Goal: Obtain resource: Download file/media

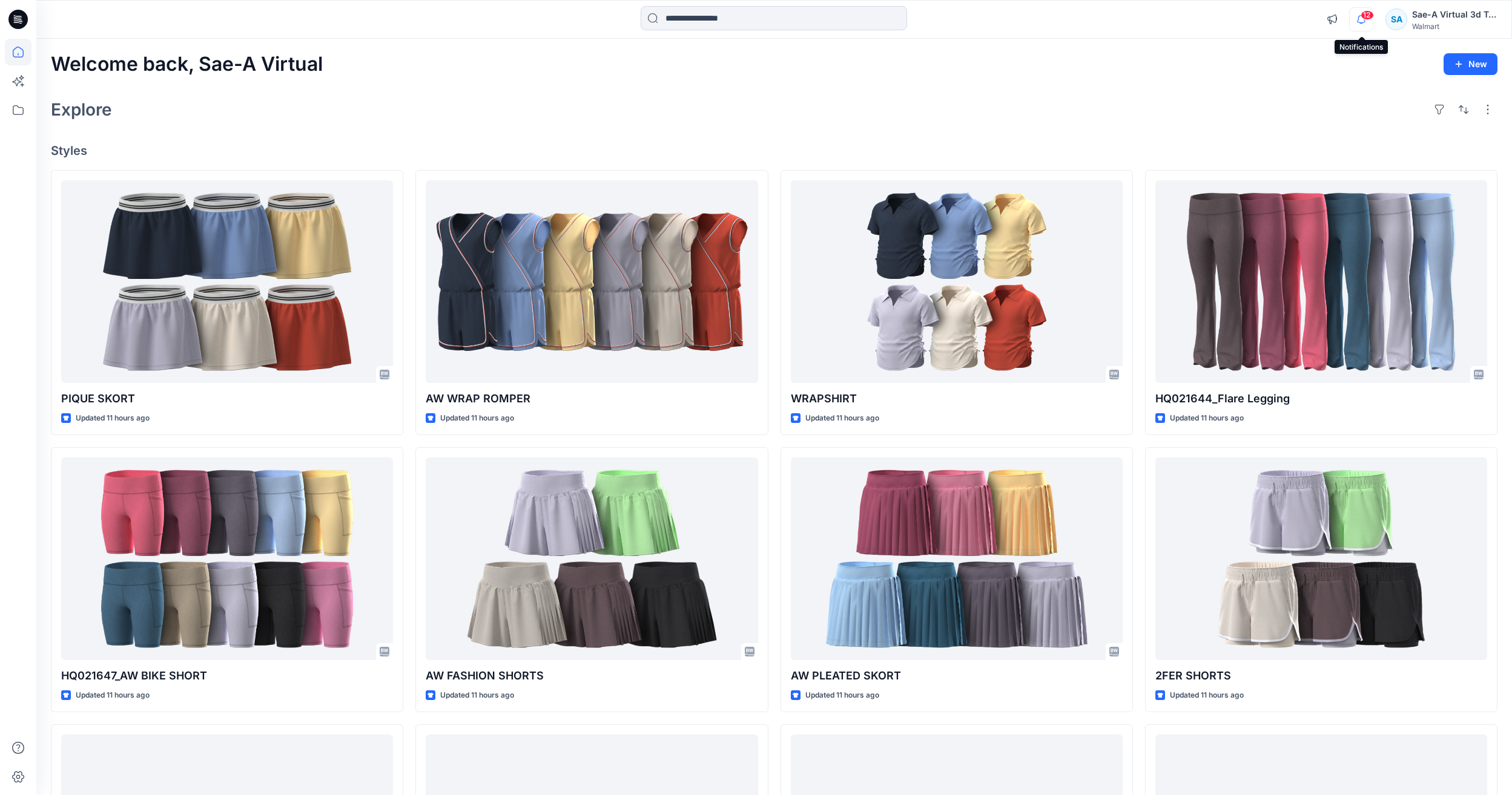
click at [1358, 20] on icon "button" at bounding box center [1361, 19] width 23 height 24
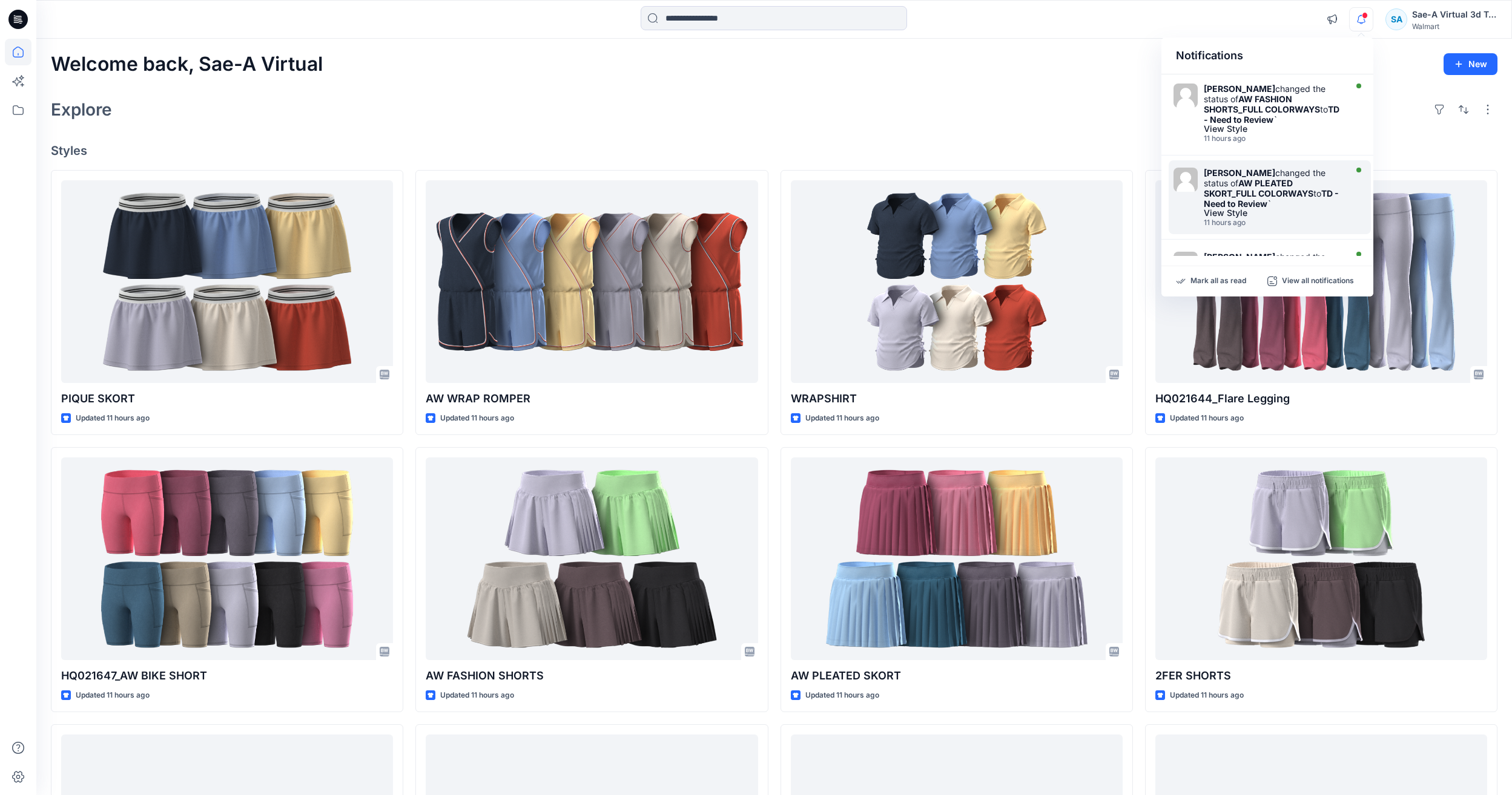
scroll to position [598, 0]
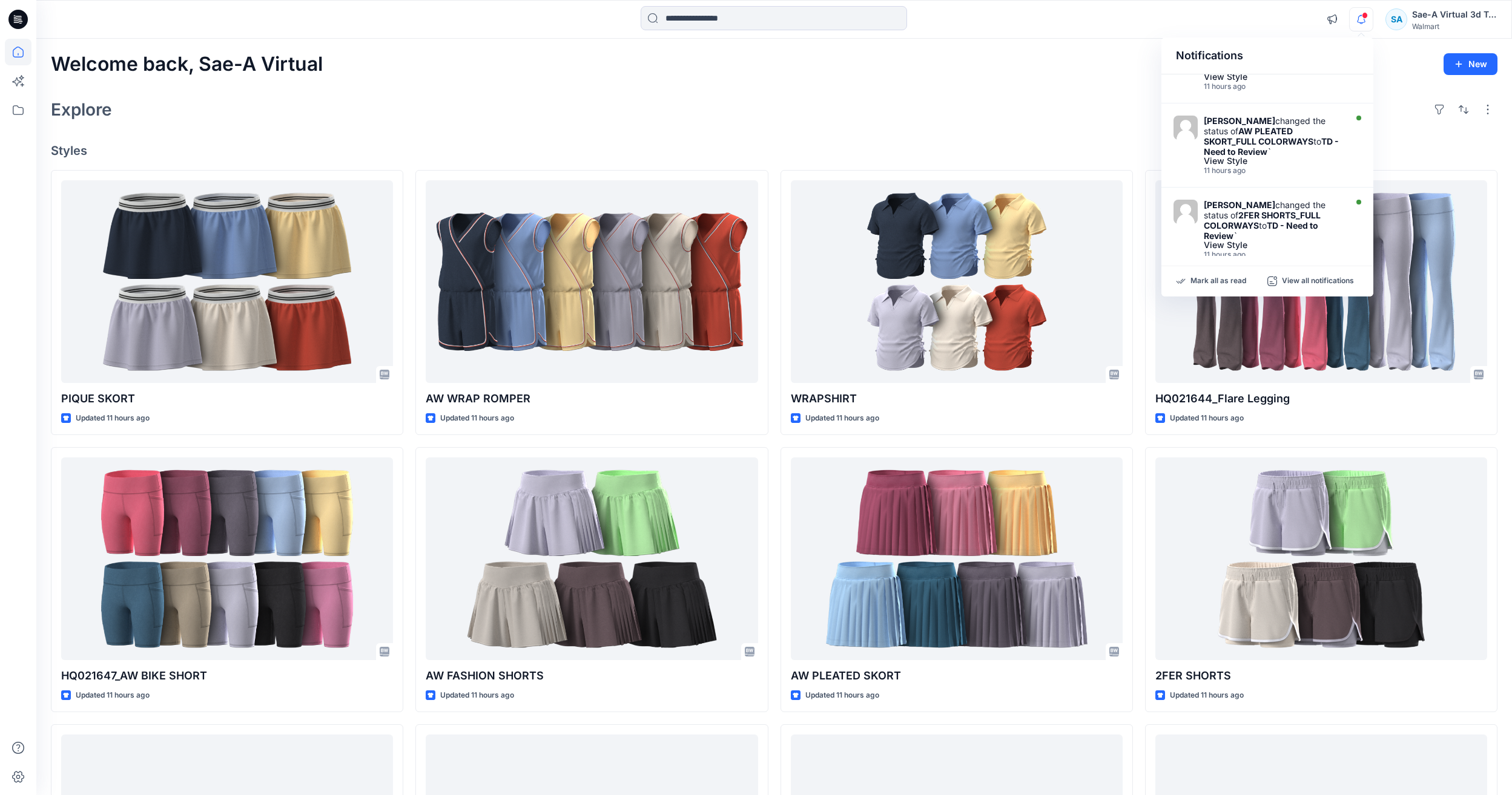
click at [1009, 152] on h4 "Styles" at bounding box center [774, 150] width 1447 height 14
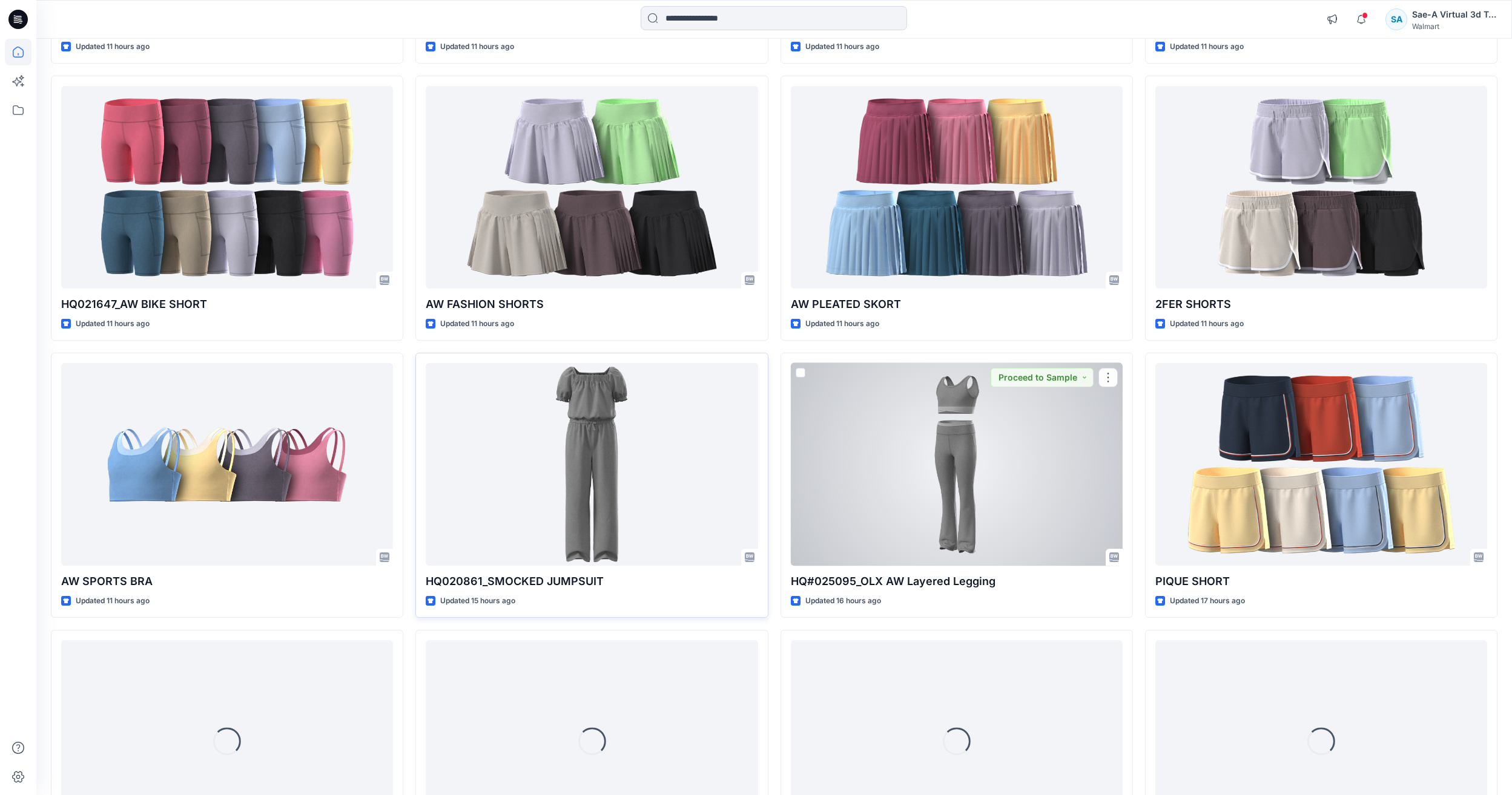
scroll to position [373, 0]
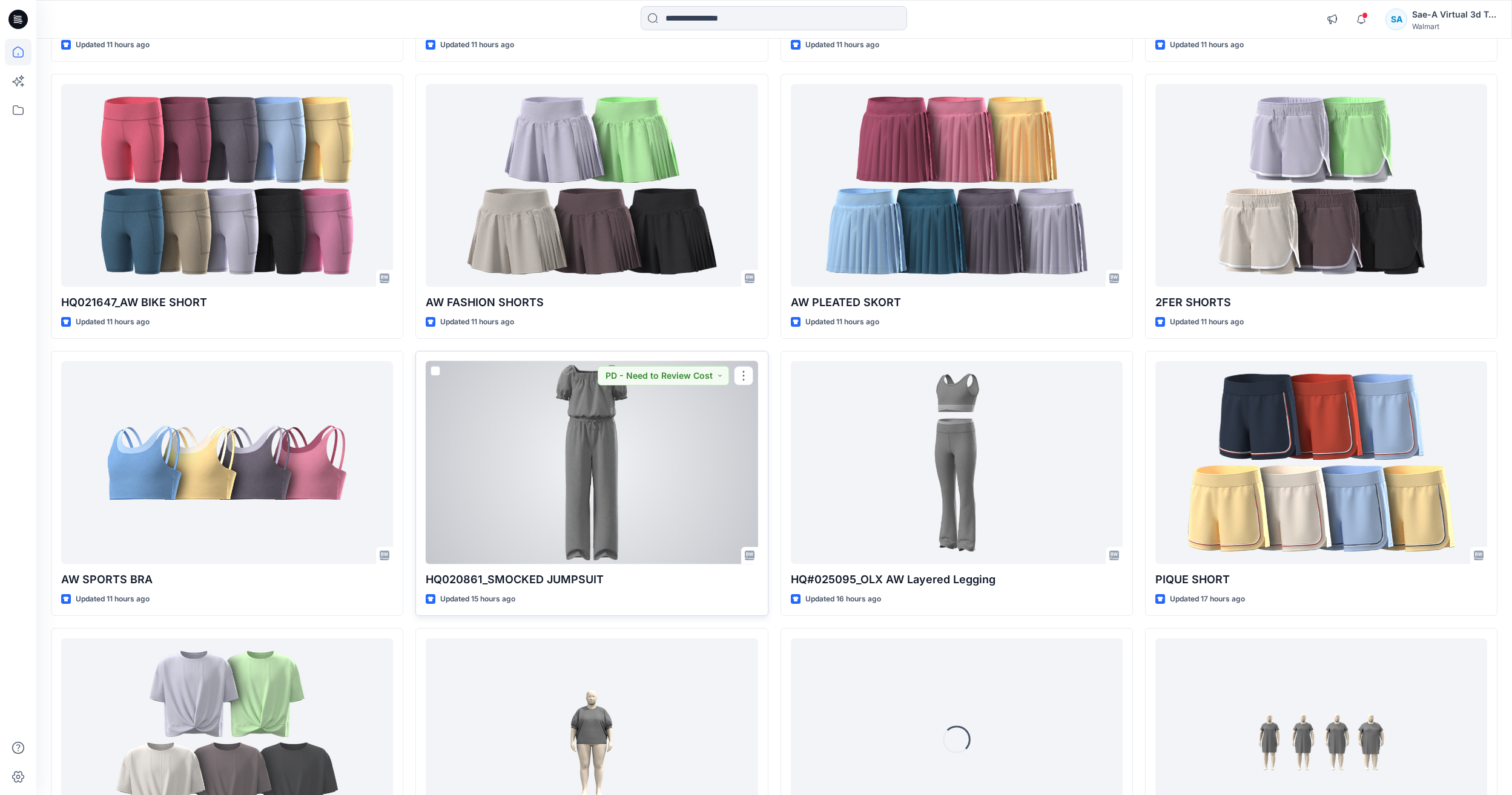
click at [663, 476] on div at bounding box center [591, 463] width 331 height 203
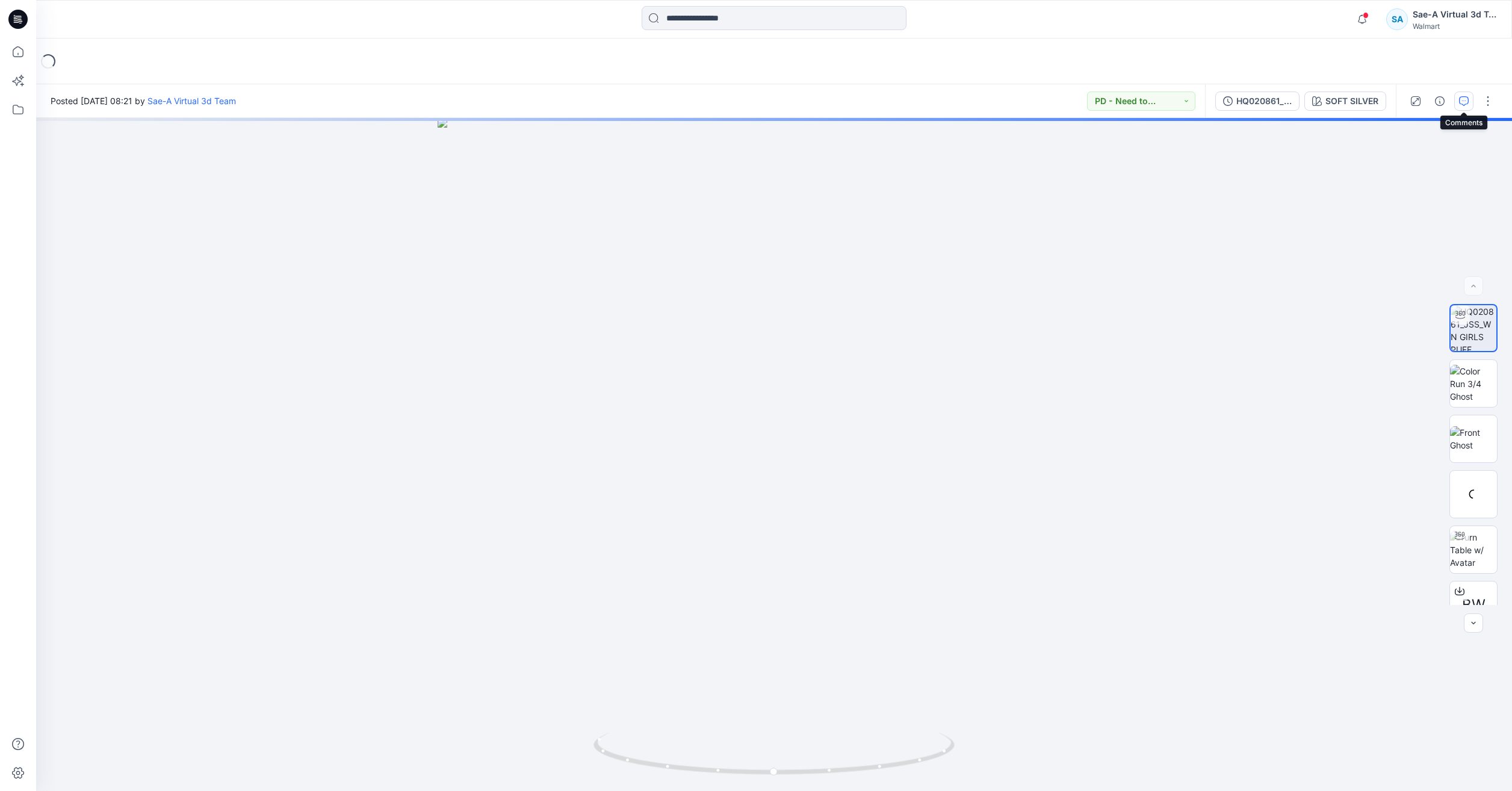
click at [1461, 107] on button "button" at bounding box center [1464, 101] width 19 height 19
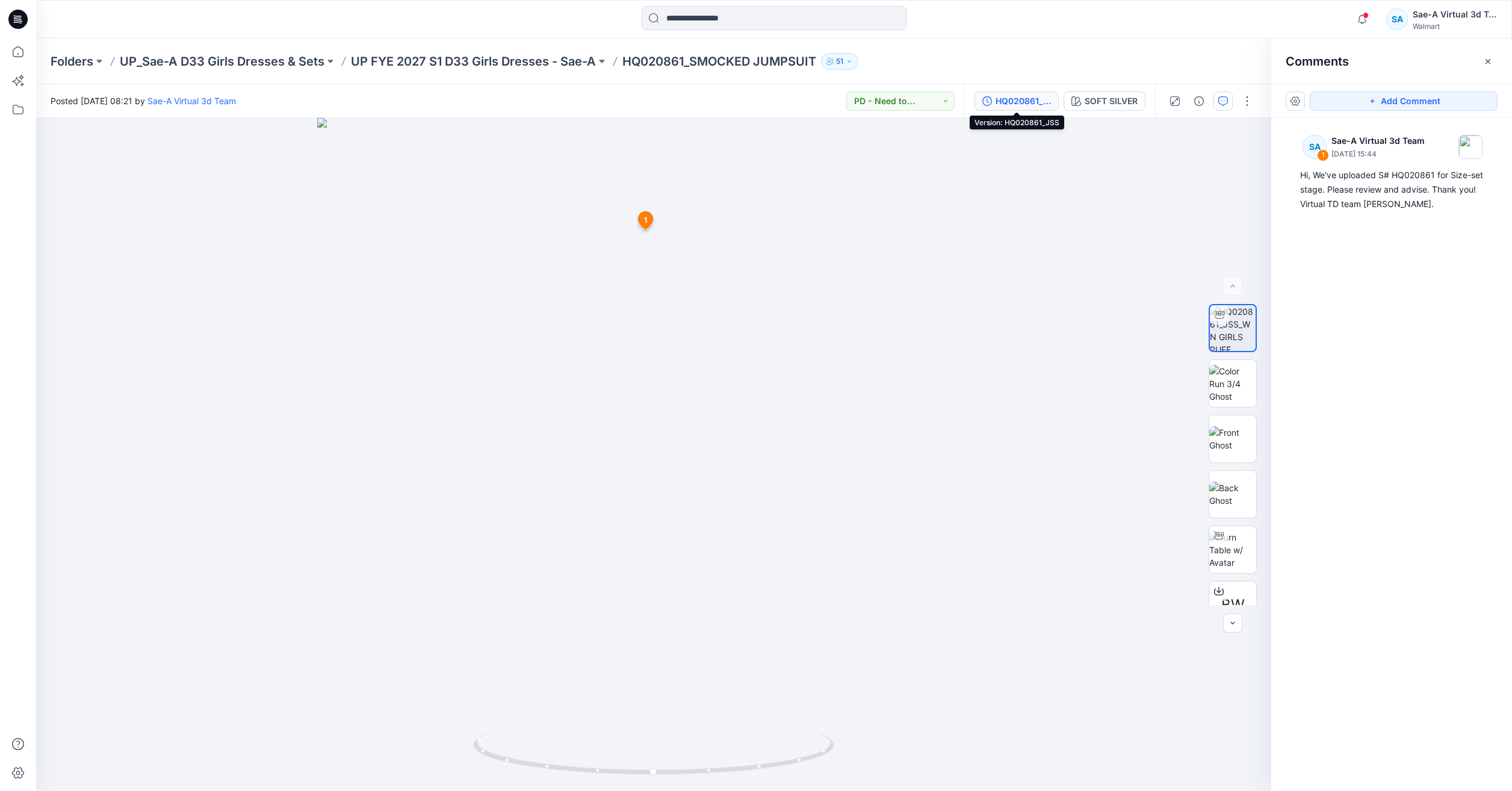
click at [1026, 105] on div "HQ020861_JSS" at bounding box center [1023, 101] width 55 height 13
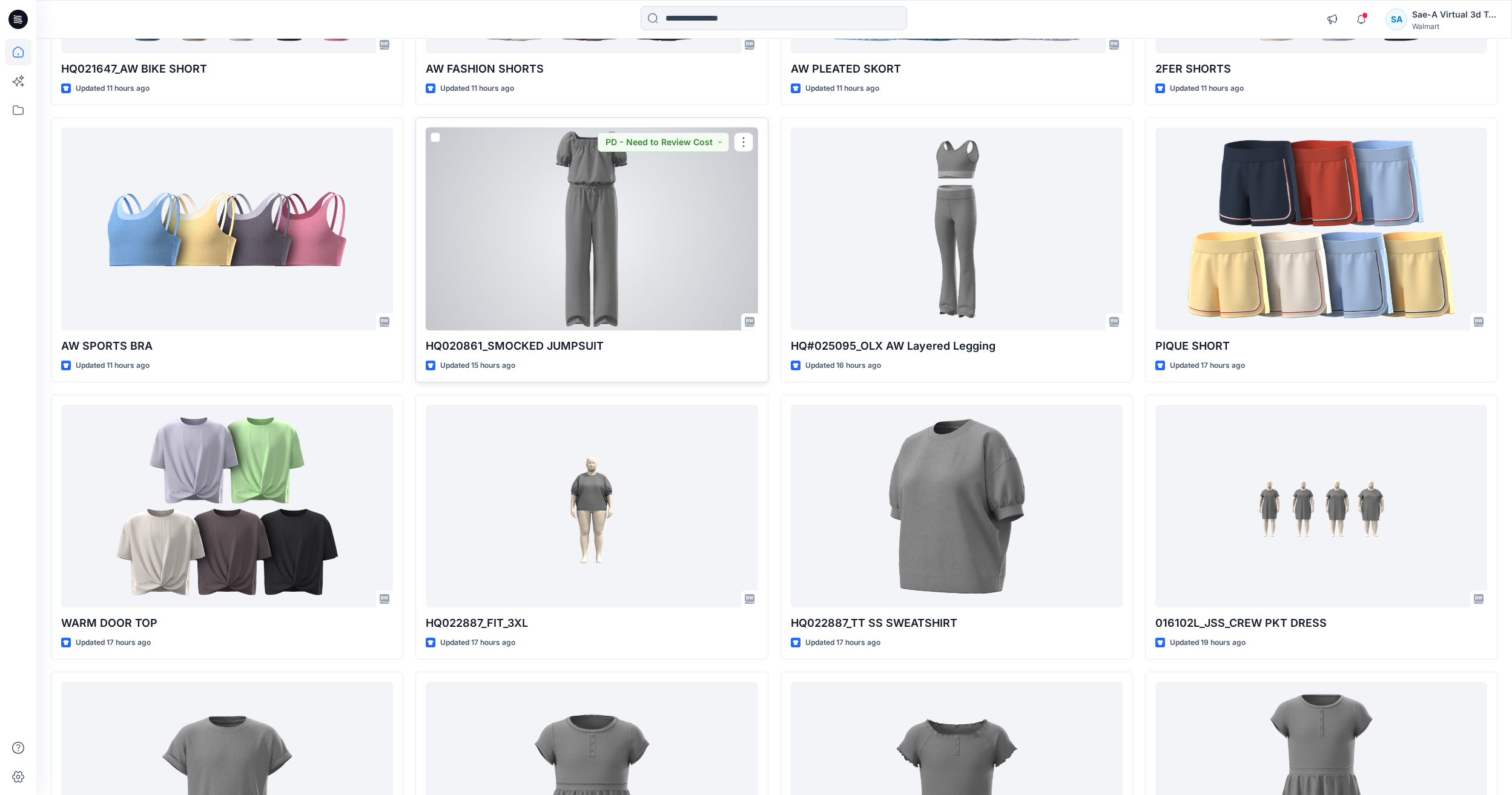
scroll to position [616, 0]
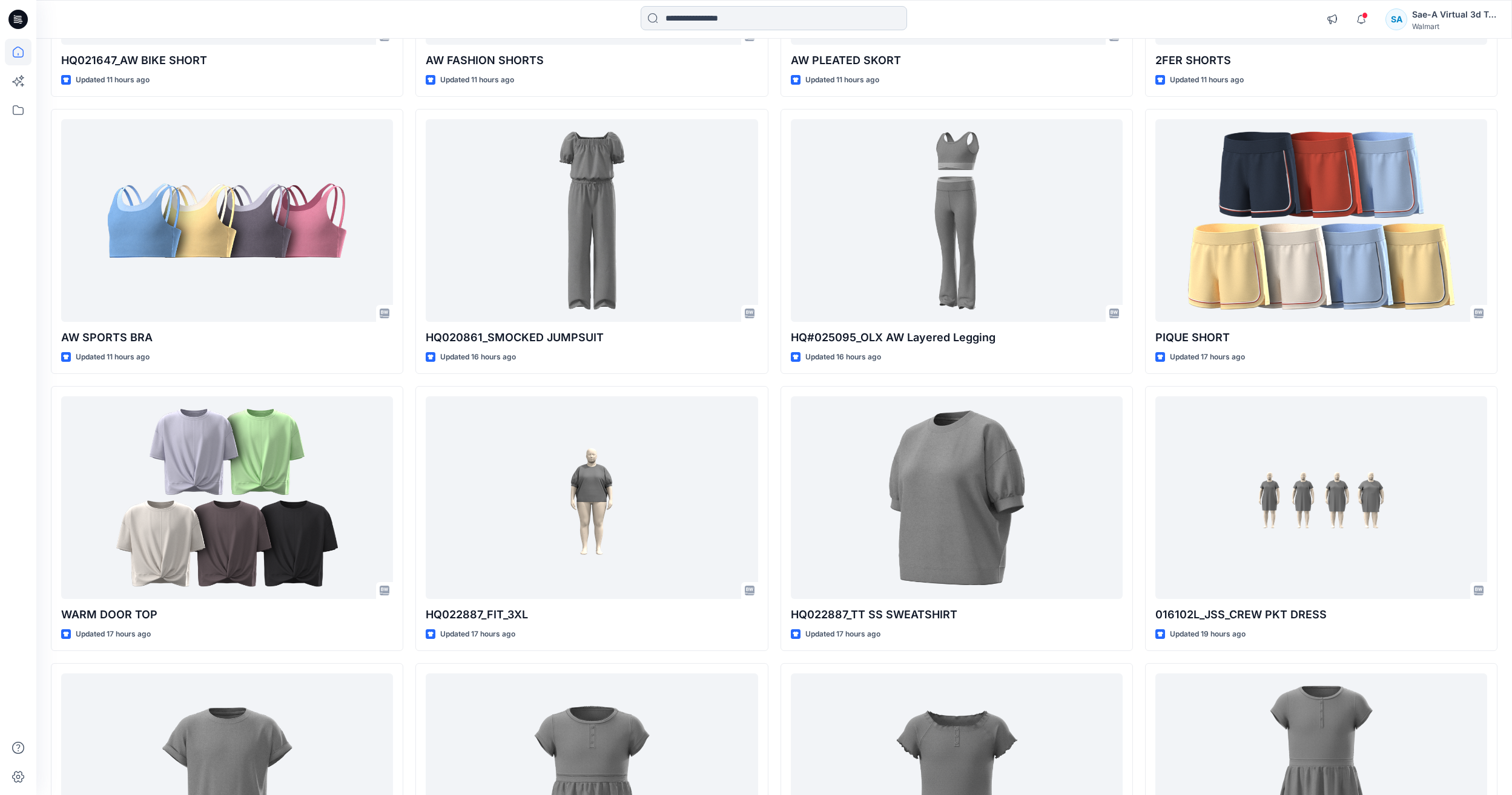
click at [704, 27] on input at bounding box center [774, 18] width 267 height 24
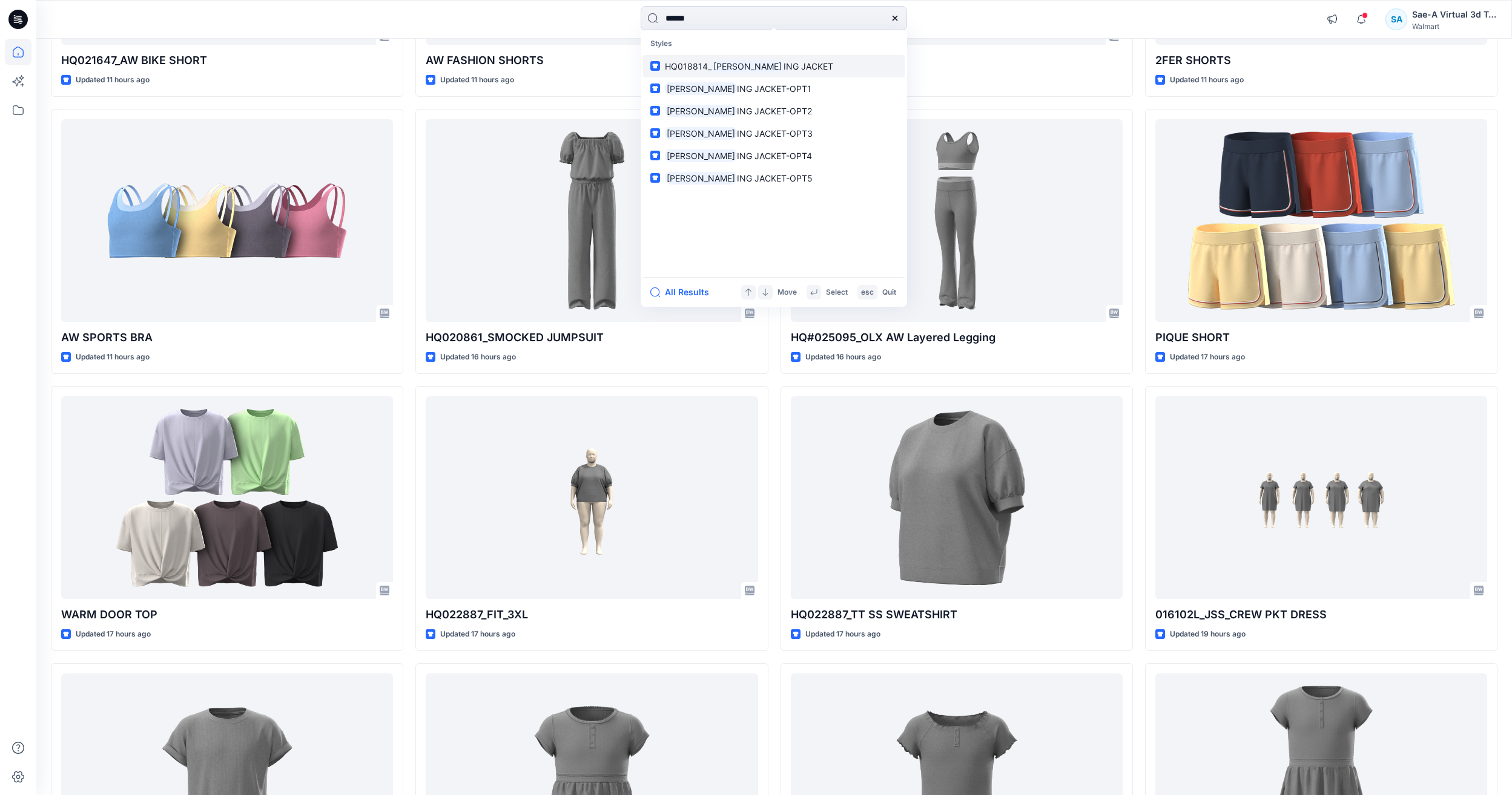
type input "******"
click at [726, 65] on mark "SHEARL" at bounding box center [748, 66] width 72 height 14
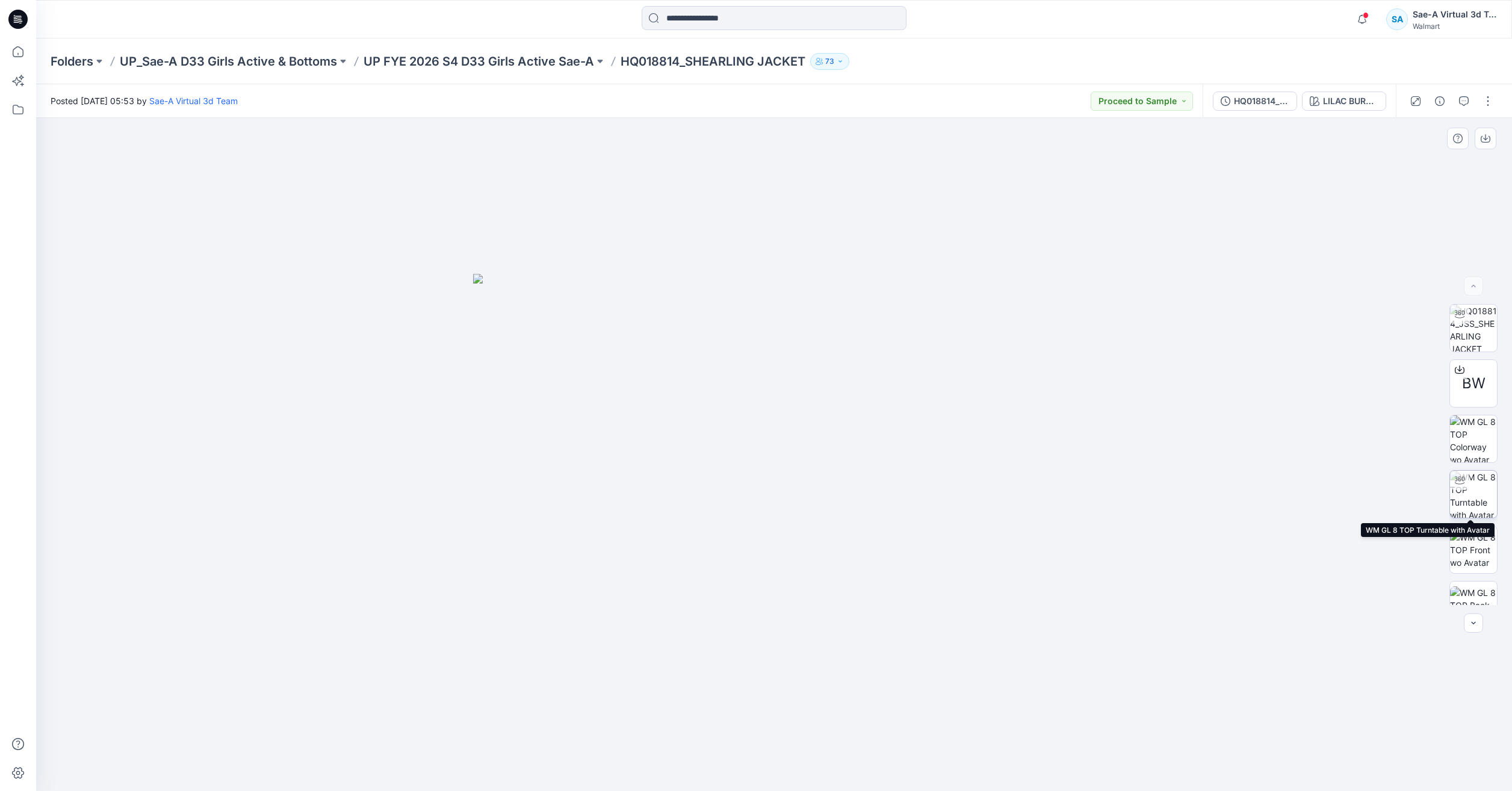
click at [1470, 484] on img at bounding box center [1474, 494] width 47 height 47
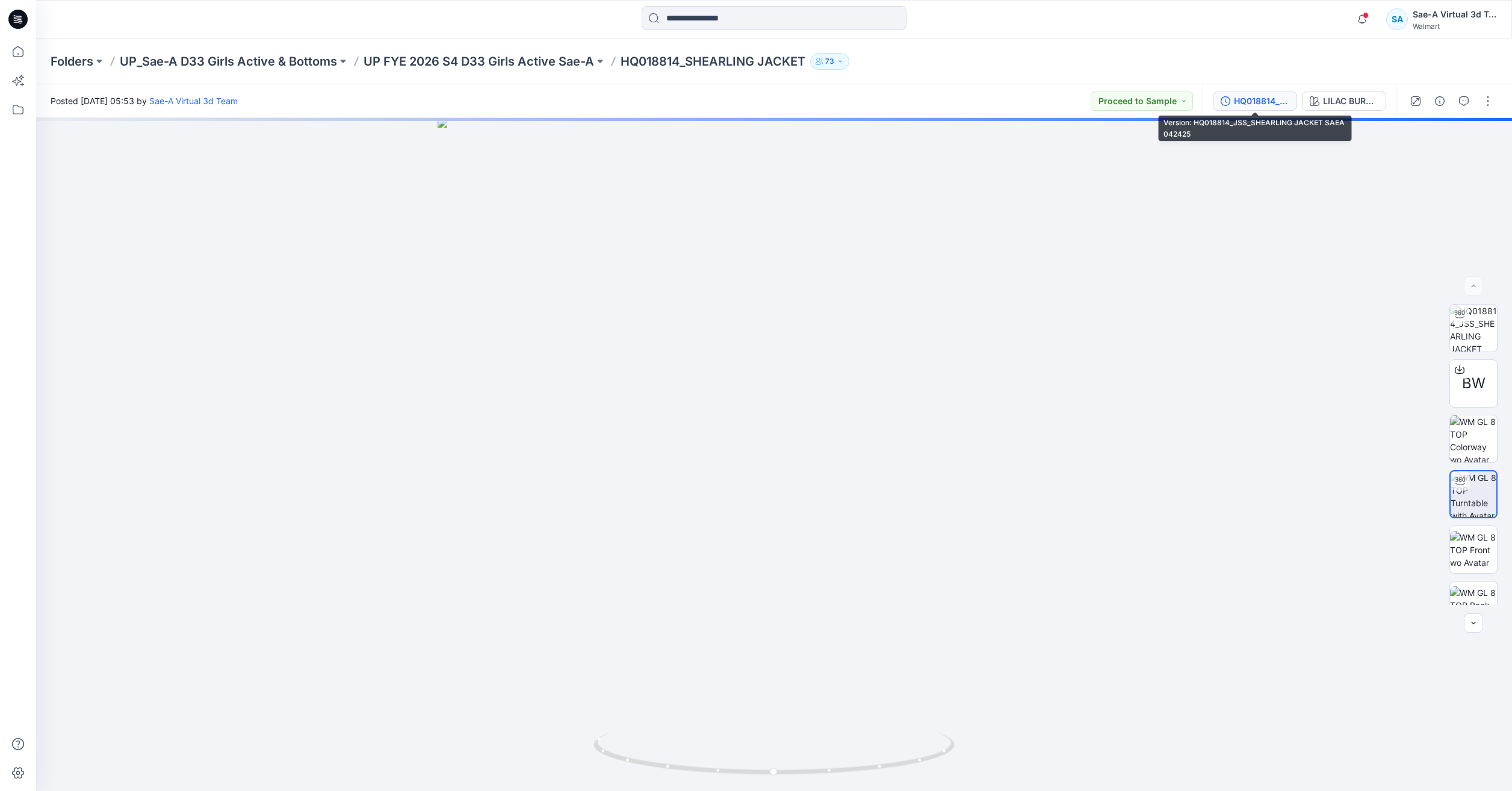
click at [1261, 104] on div "HQ018814_JSS_SHEARLING JACKET SAEA 042425" at bounding box center [1262, 101] width 55 height 13
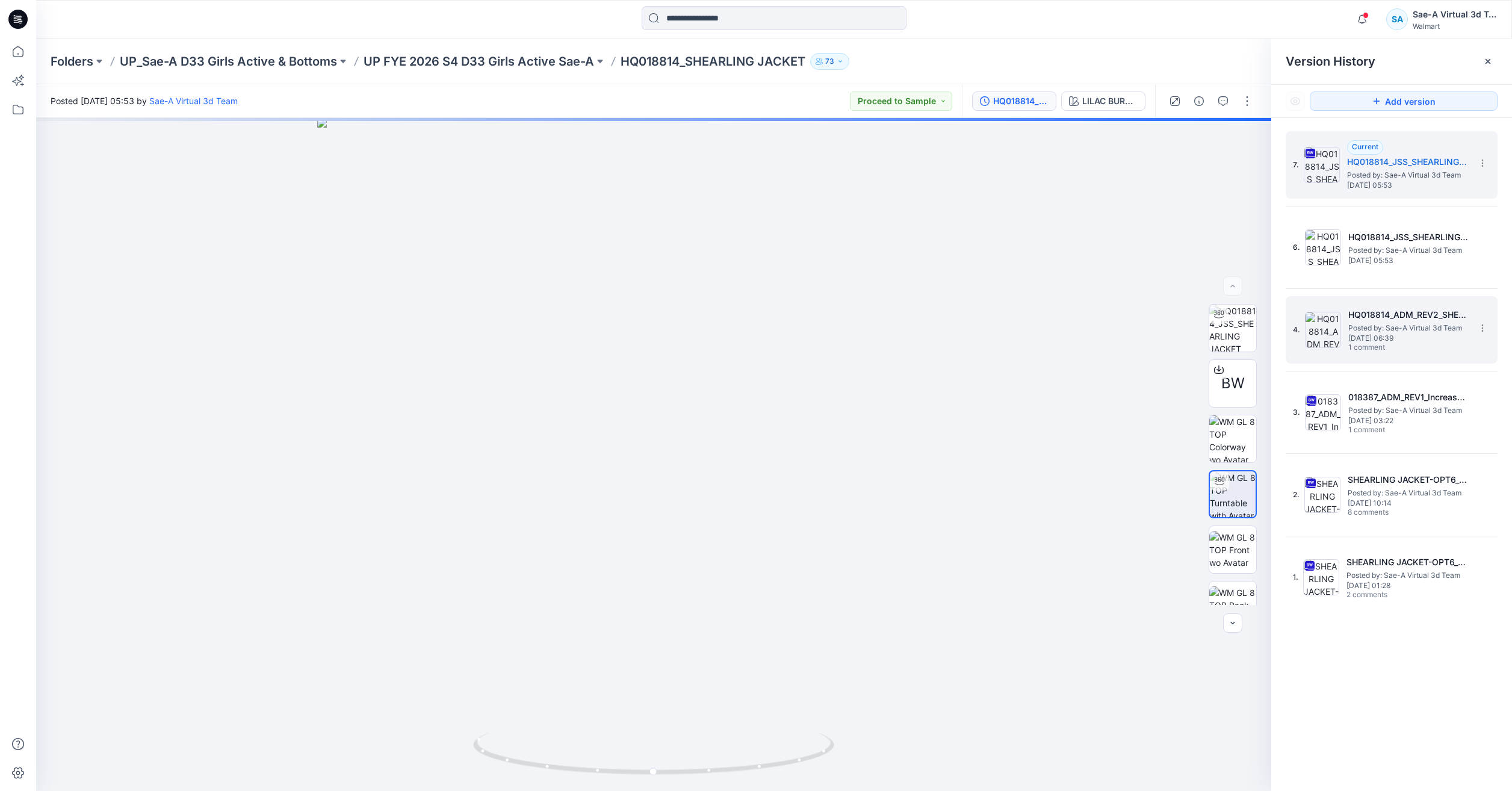
click at [1385, 361] on div "4. HQ018814_ADM_REV2_SHEARLING JACKET SAEA 022025 Posted by: Sae-A Virtual 3d T…" at bounding box center [1392, 330] width 212 height 68
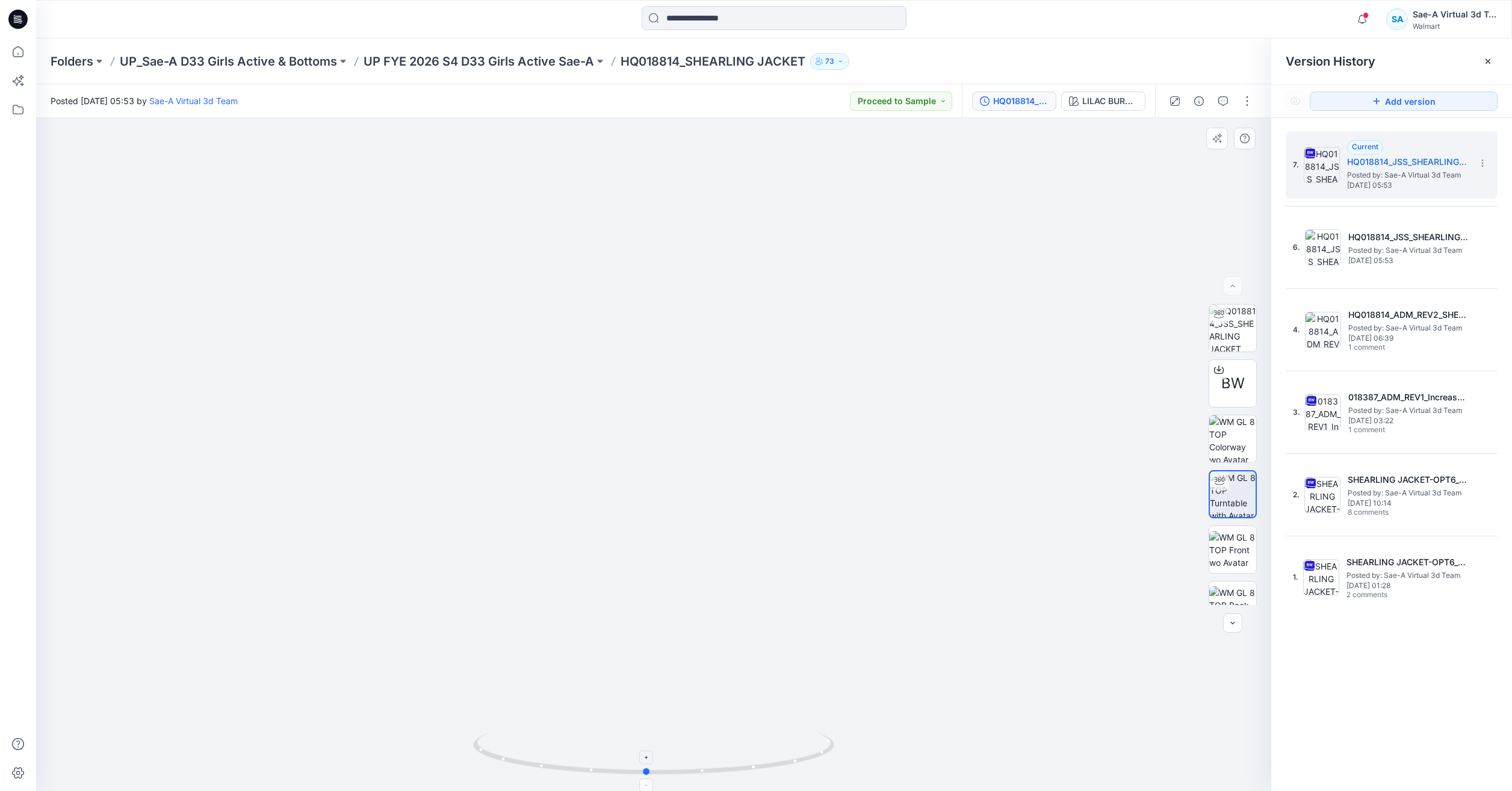
drag, startPoint x: 757, startPoint y: 765, endPoint x: 750, endPoint y: 750, distance: 16.6
click at [750, 750] on icon at bounding box center [655, 755] width 364 height 45
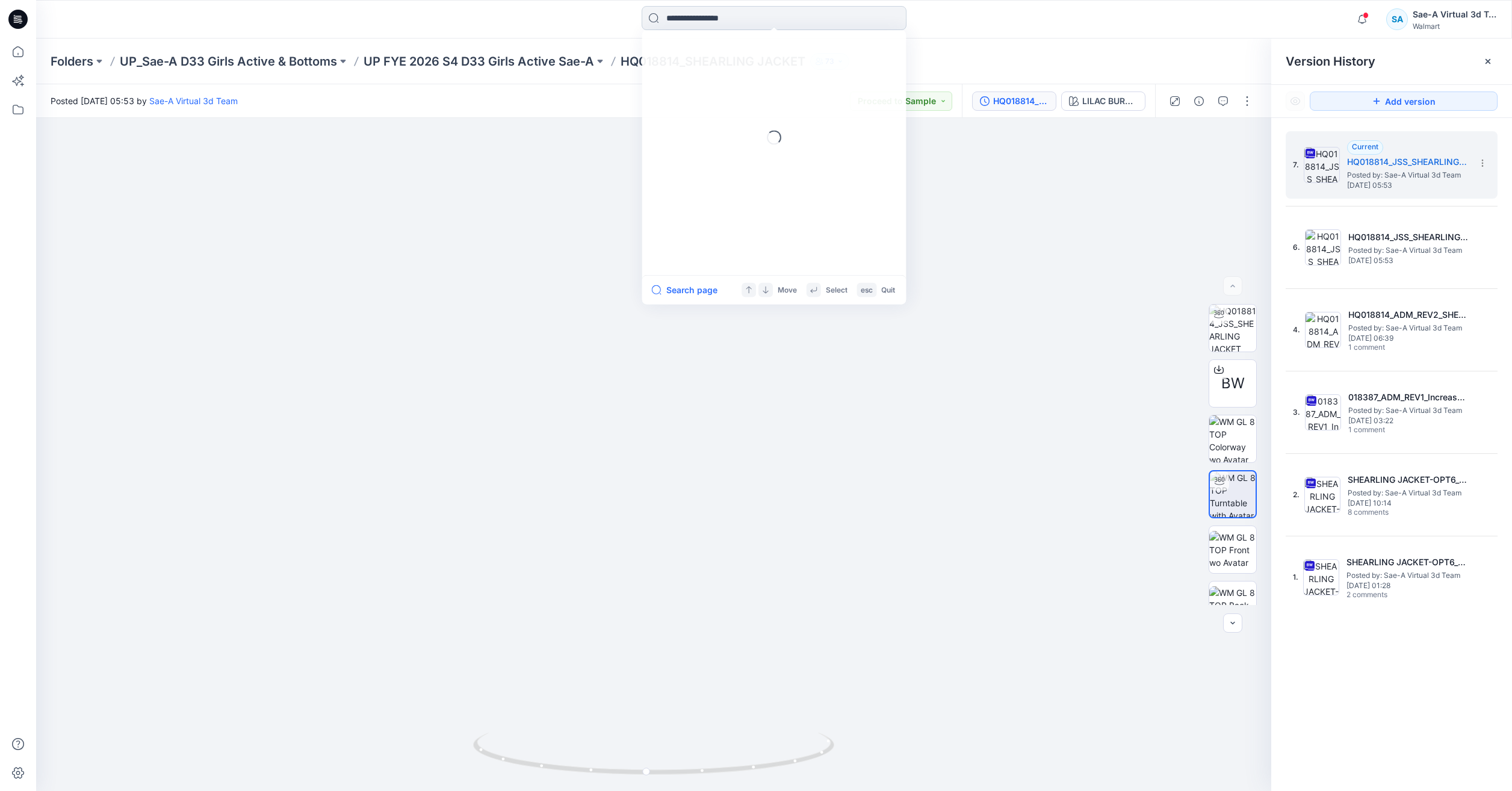
click at [702, 22] on input at bounding box center [774, 18] width 265 height 24
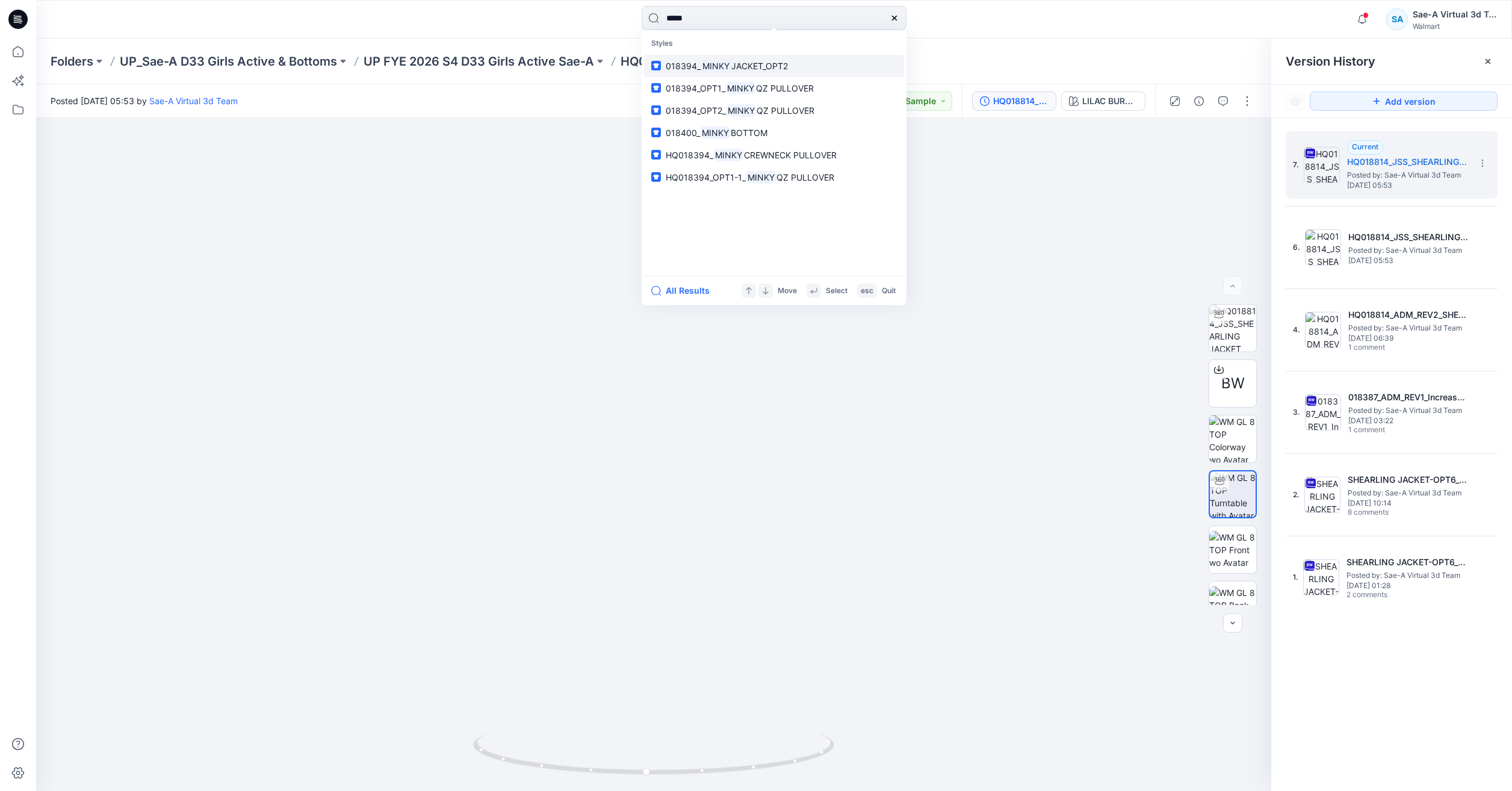
type input "*****"
click at [703, 55] on link "018394_ MINKY JACKET_OPT2" at bounding box center [774, 66] width 260 height 23
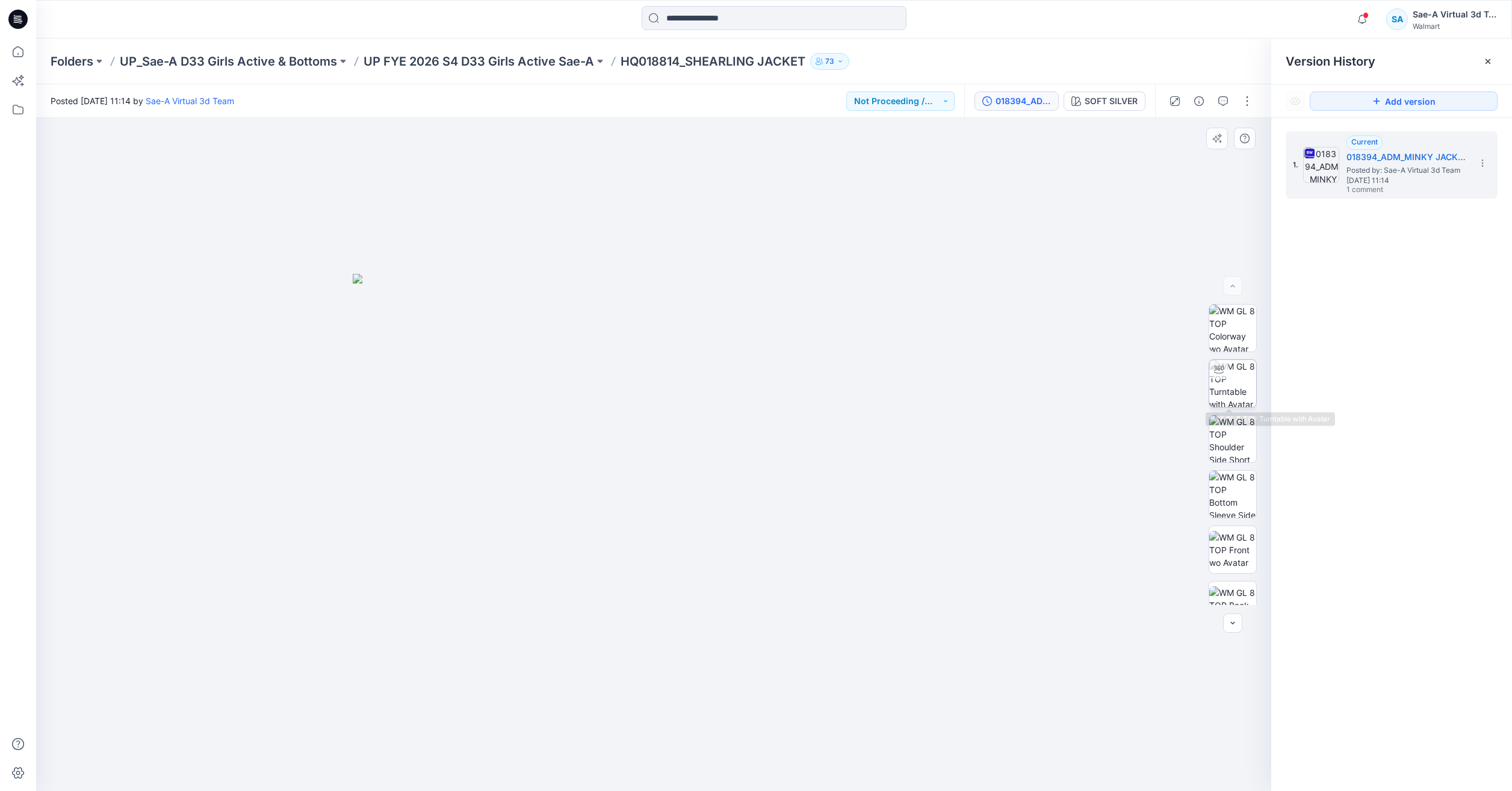
click at [1231, 382] on img at bounding box center [1233, 384] width 47 height 47
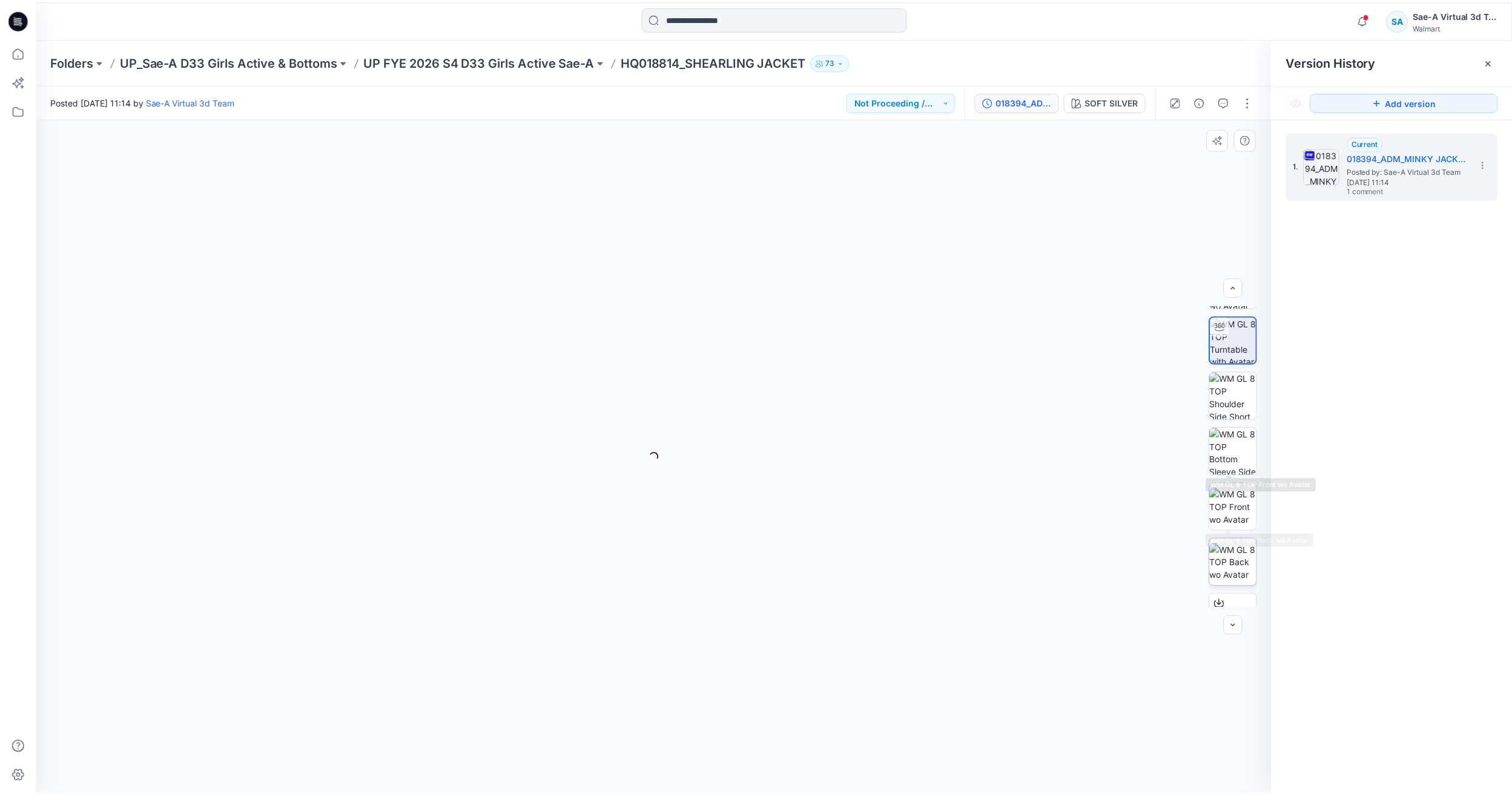
scroll to position [191, 0]
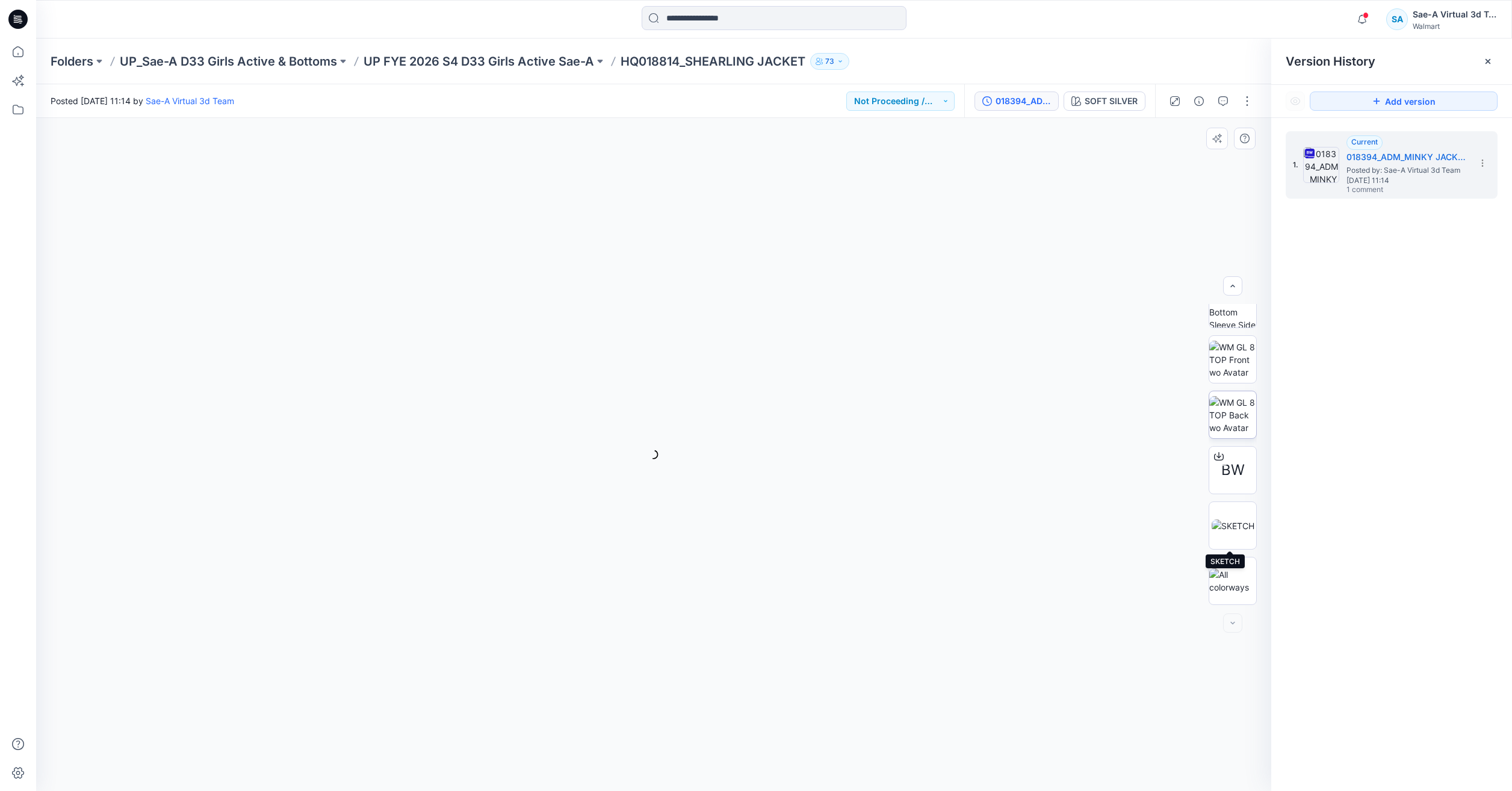
click at [1239, 532] on img at bounding box center [1233, 526] width 43 height 13
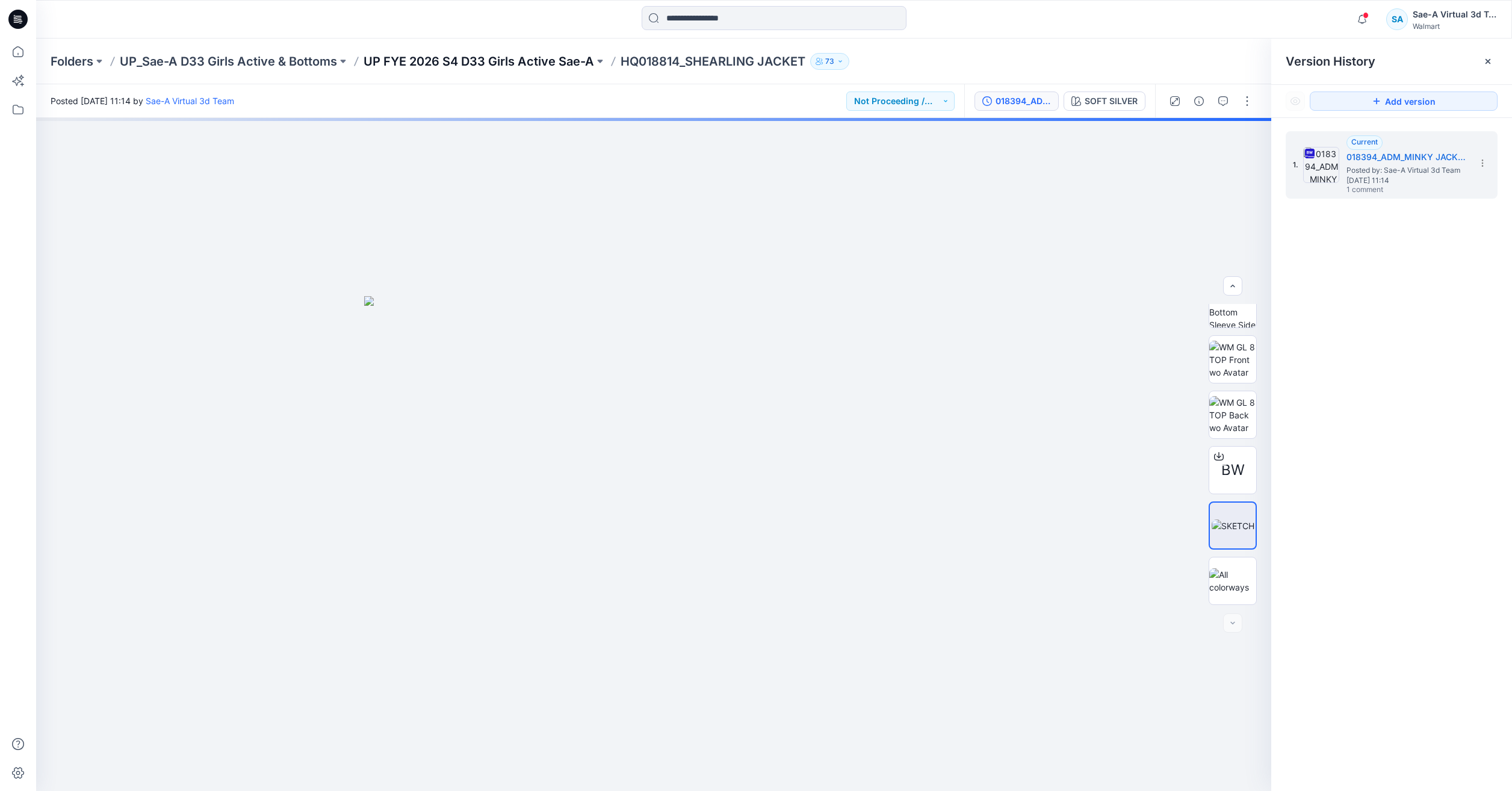
click at [507, 63] on p "UP FYE 2026 S4 D33 Girls Active Sae-A" at bounding box center [479, 62] width 230 height 17
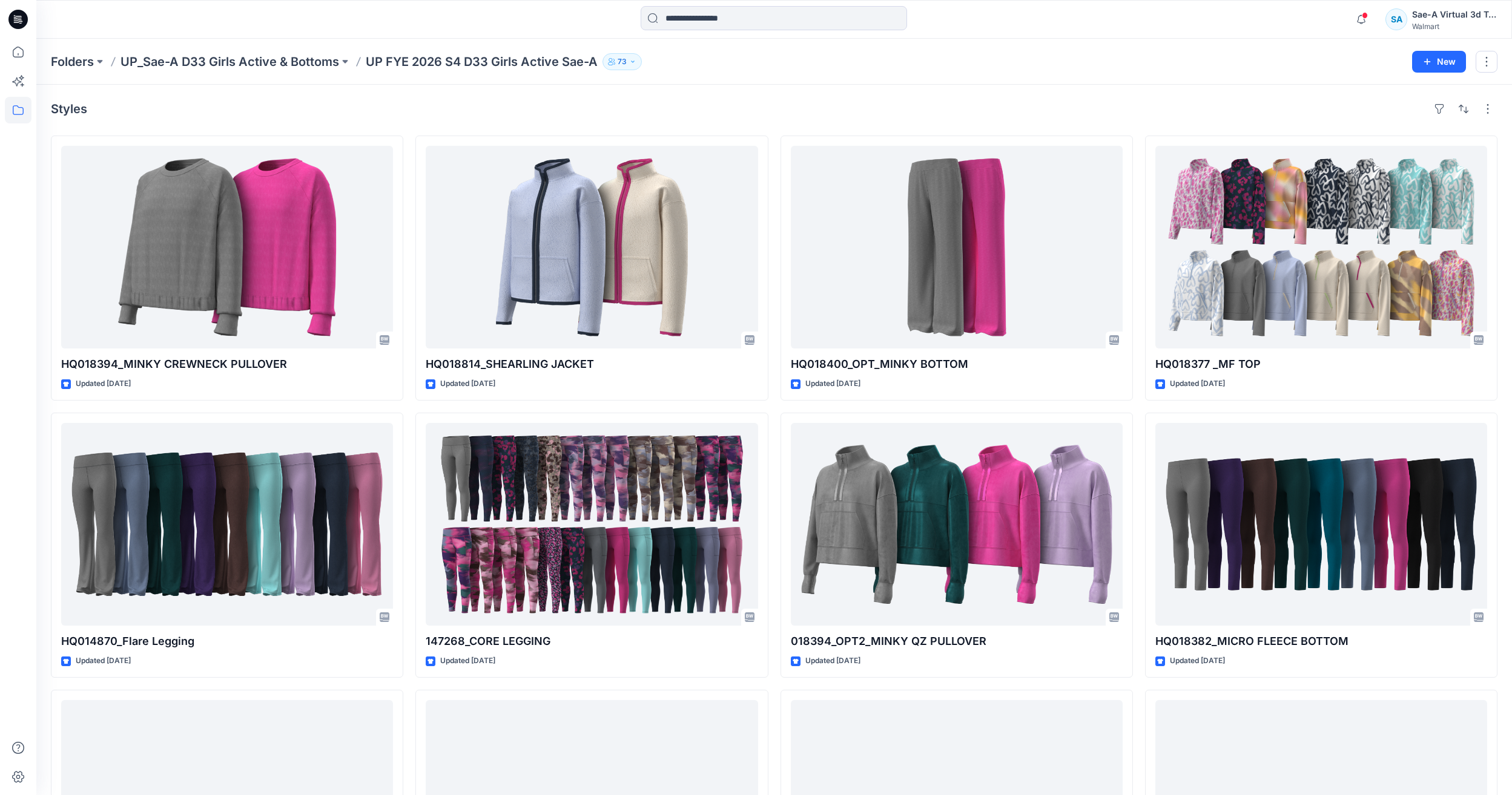
click at [1092, 80] on div "Folders UP_Sae-A D33 Girls Active & Bottoms UP FYE 2026 S4 D33 Girls Active Sae…" at bounding box center [774, 61] width 1476 height 46
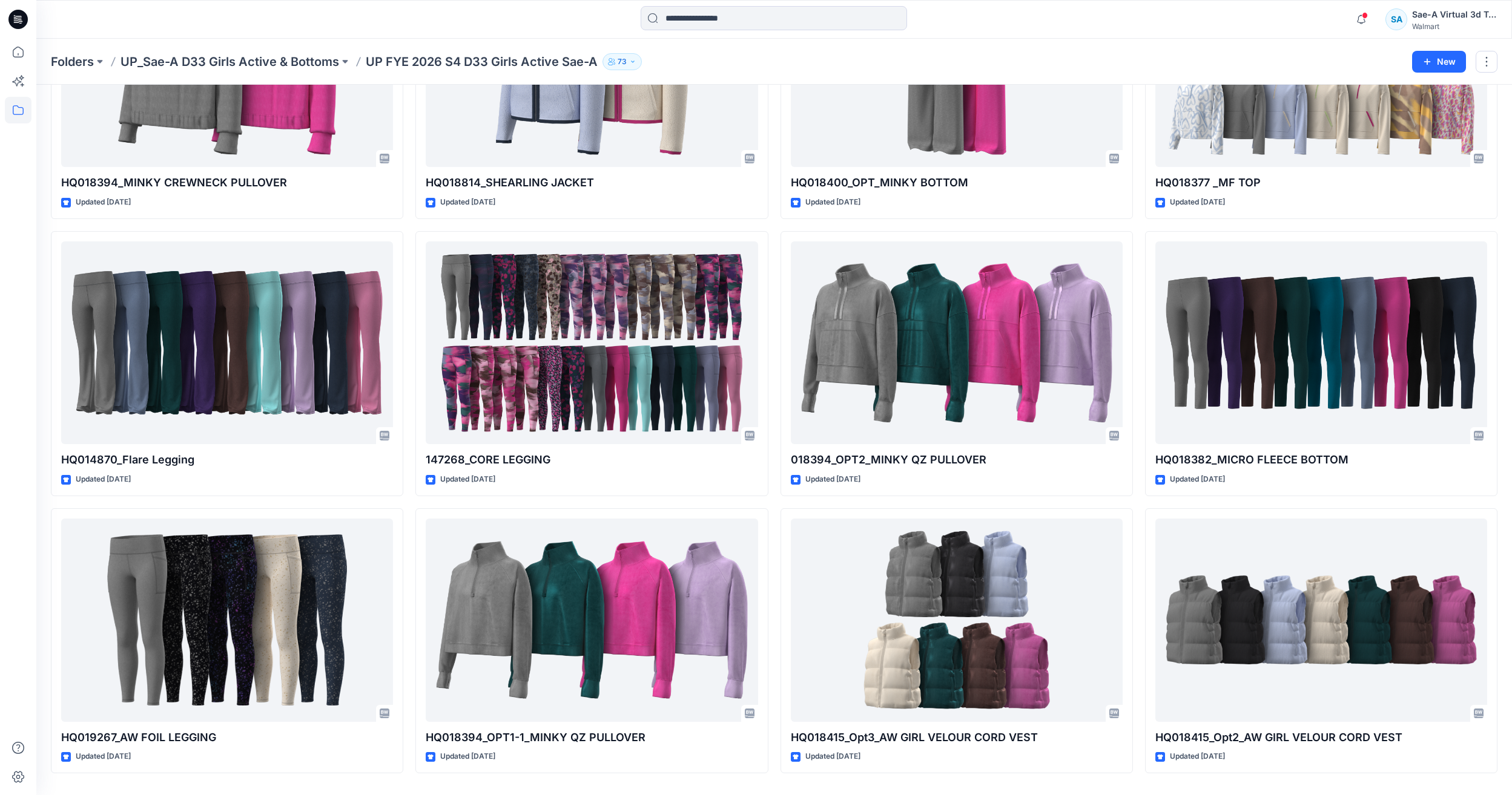
scroll to position [218, 0]
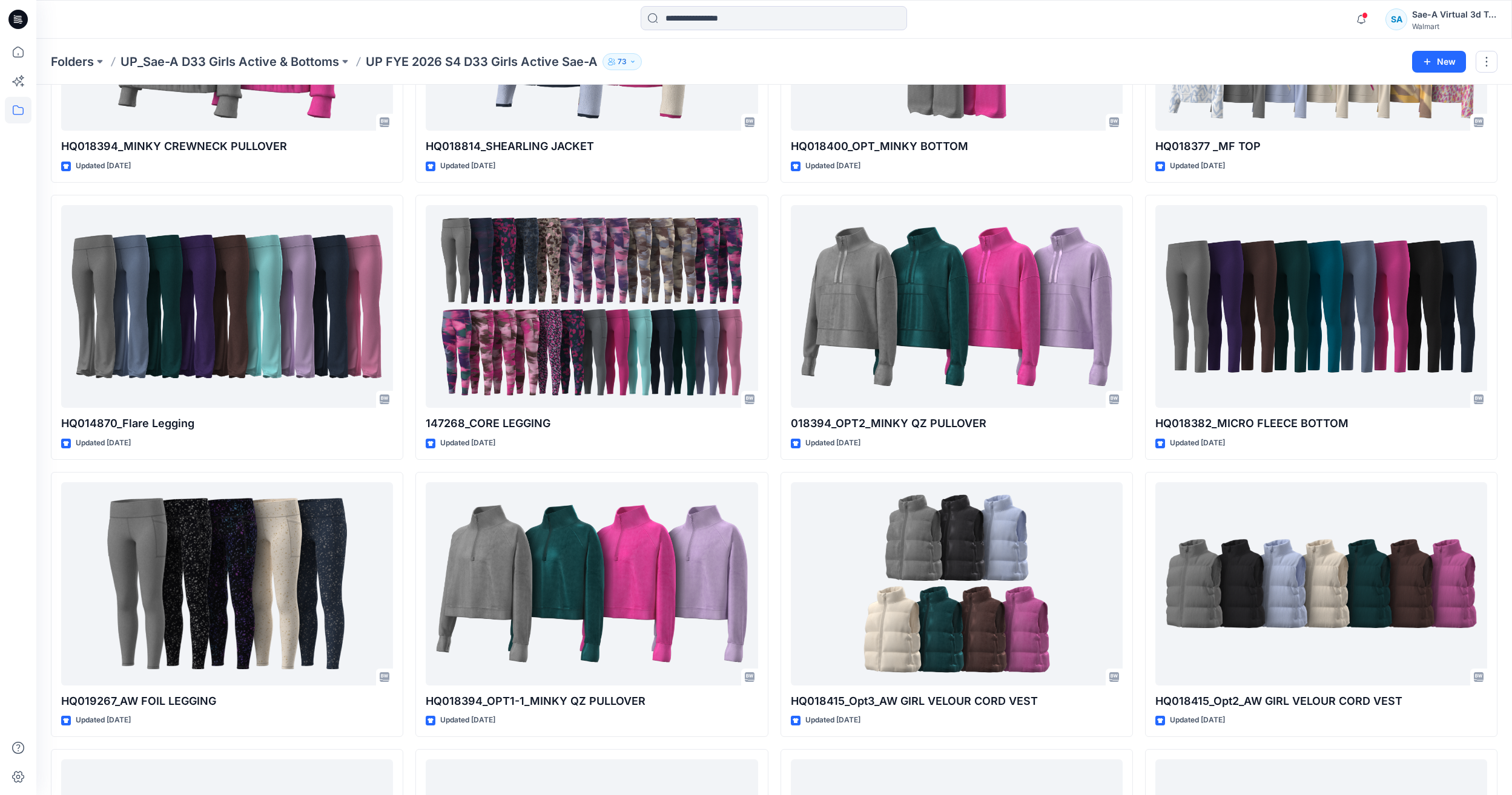
click at [1273, 39] on div "Folders UP_Sae-A D33 Girls Active & Bottoms UP FYE 2026 S4 D33 Girls Active Sae…" at bounding box center [774, 61] width 1476 height 46
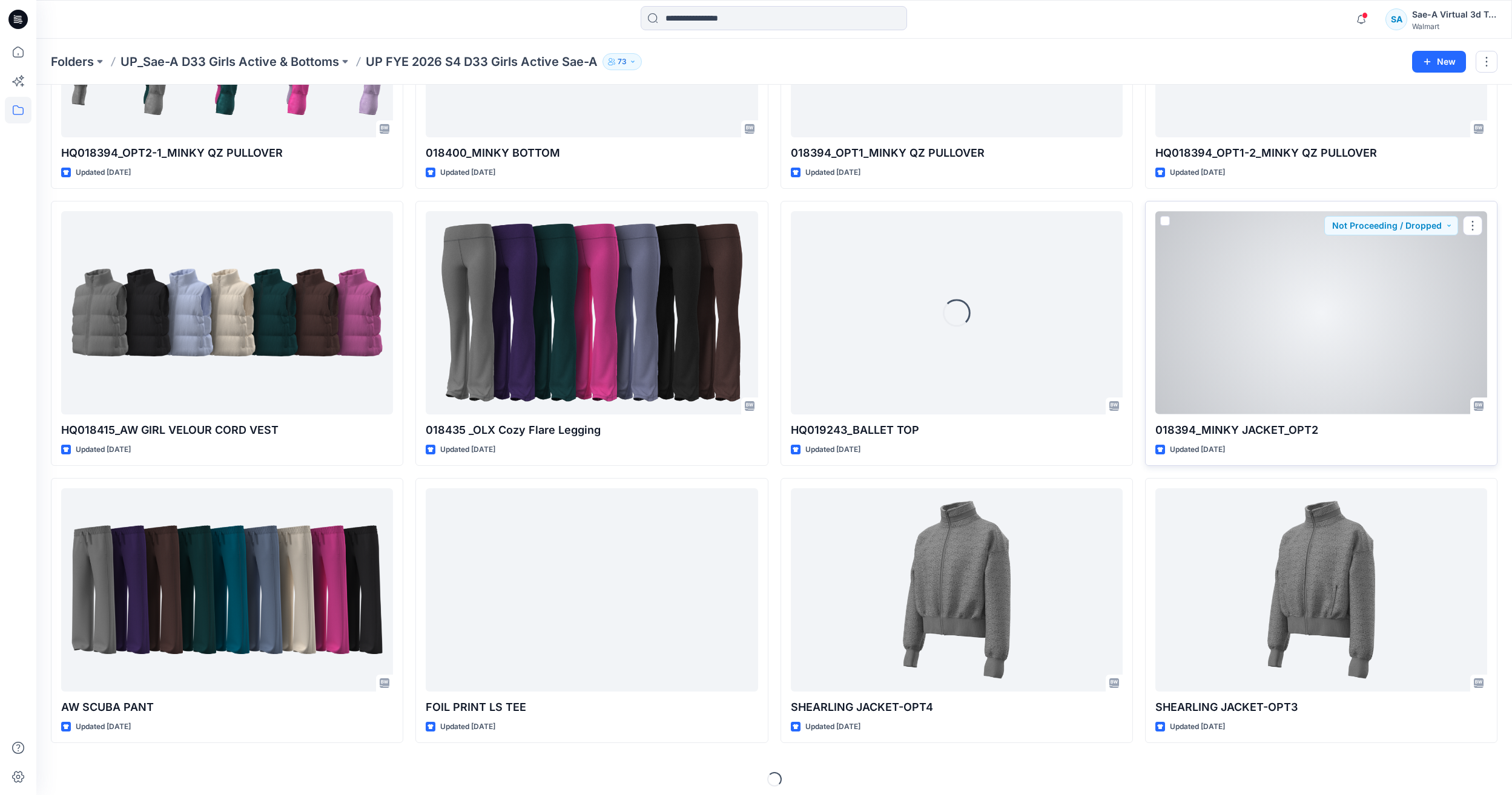
scroll to position [1049, 0]
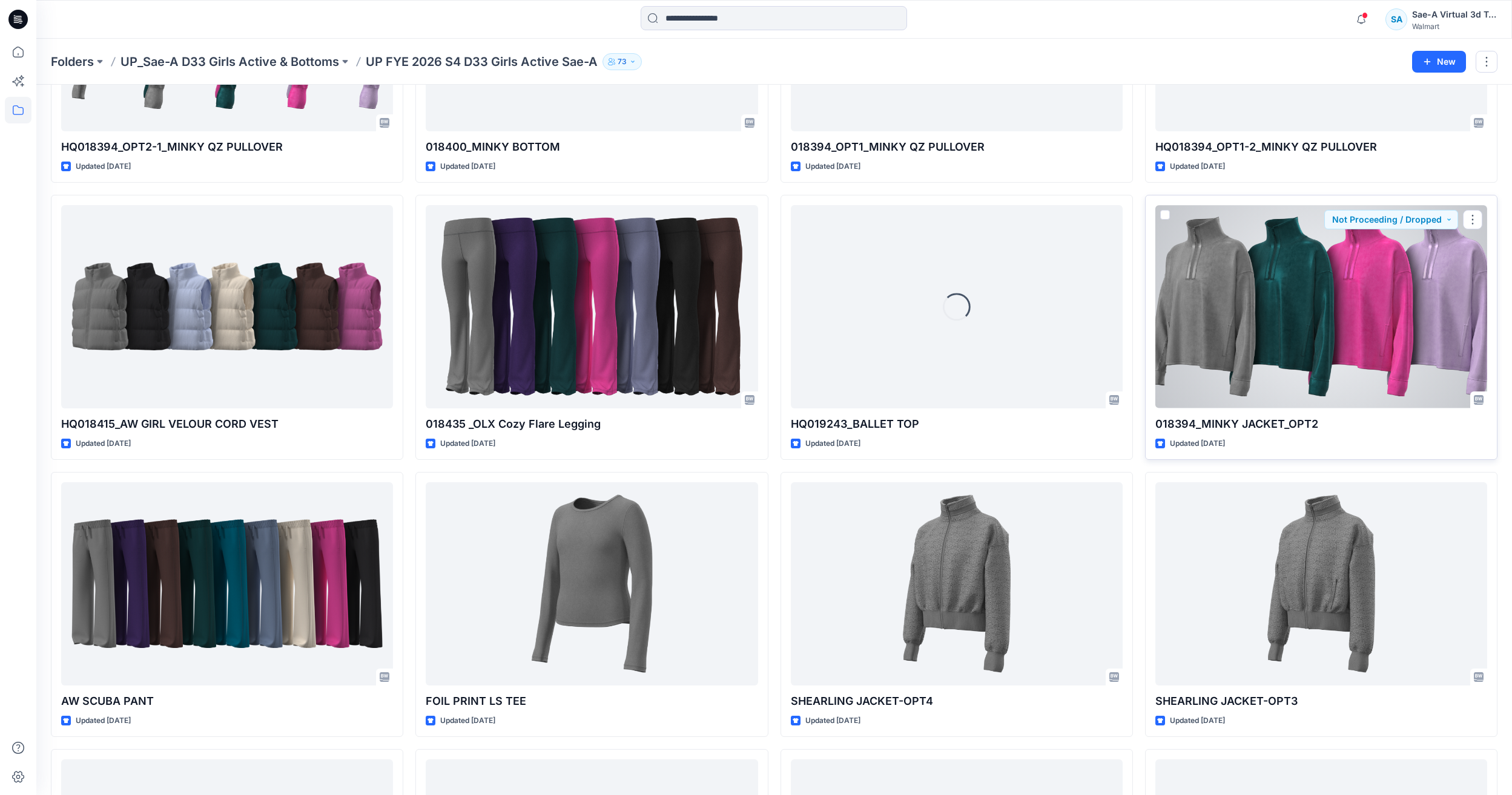
click at [1335, 395] on div at bounding box center [1321, 307] width 331 height 203
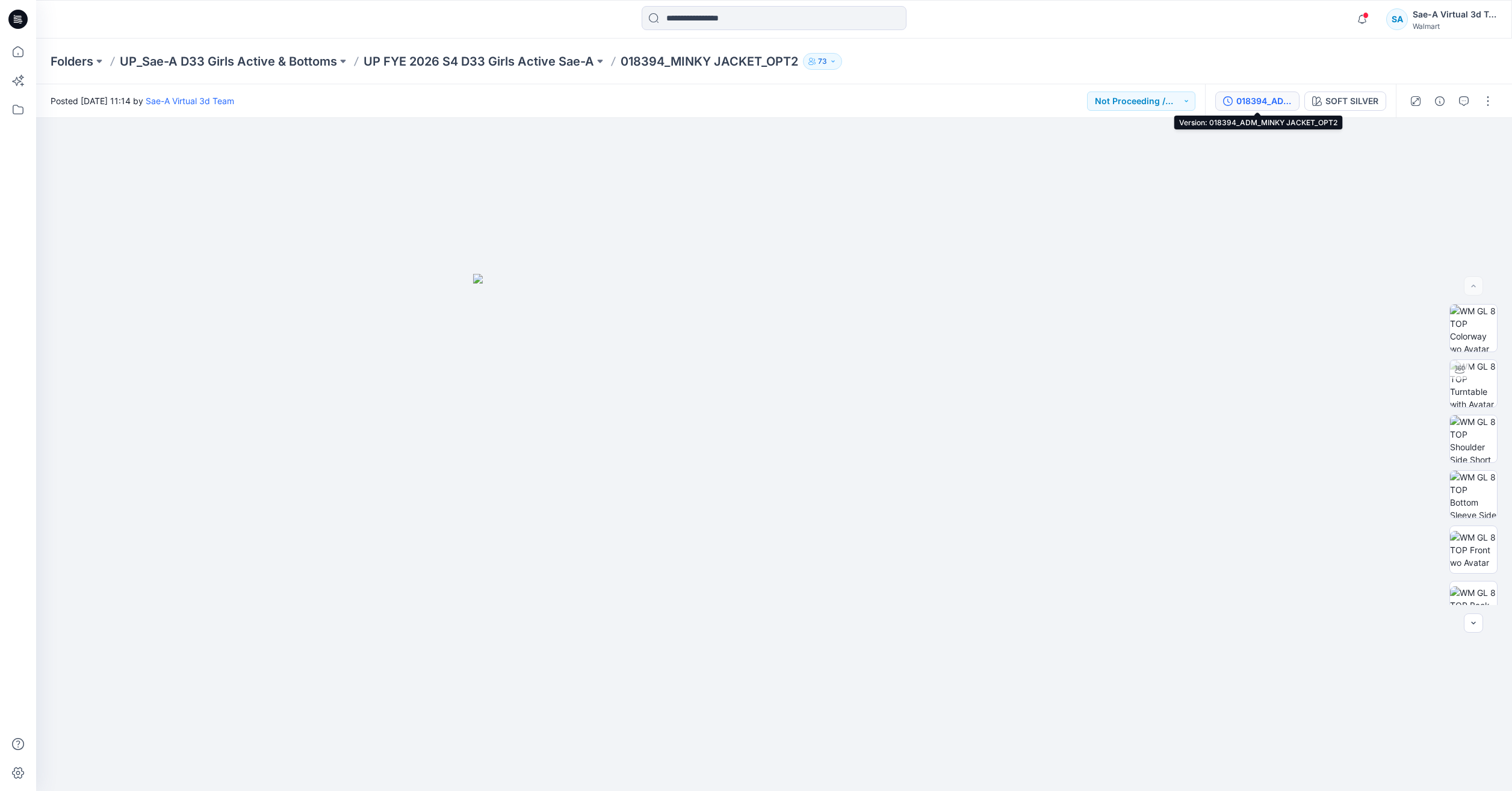
click at [1244, 94] on div "018394_ADM_MINKY JACKET_OPT2" at bounding box center [1263, 101] width 55 height 13
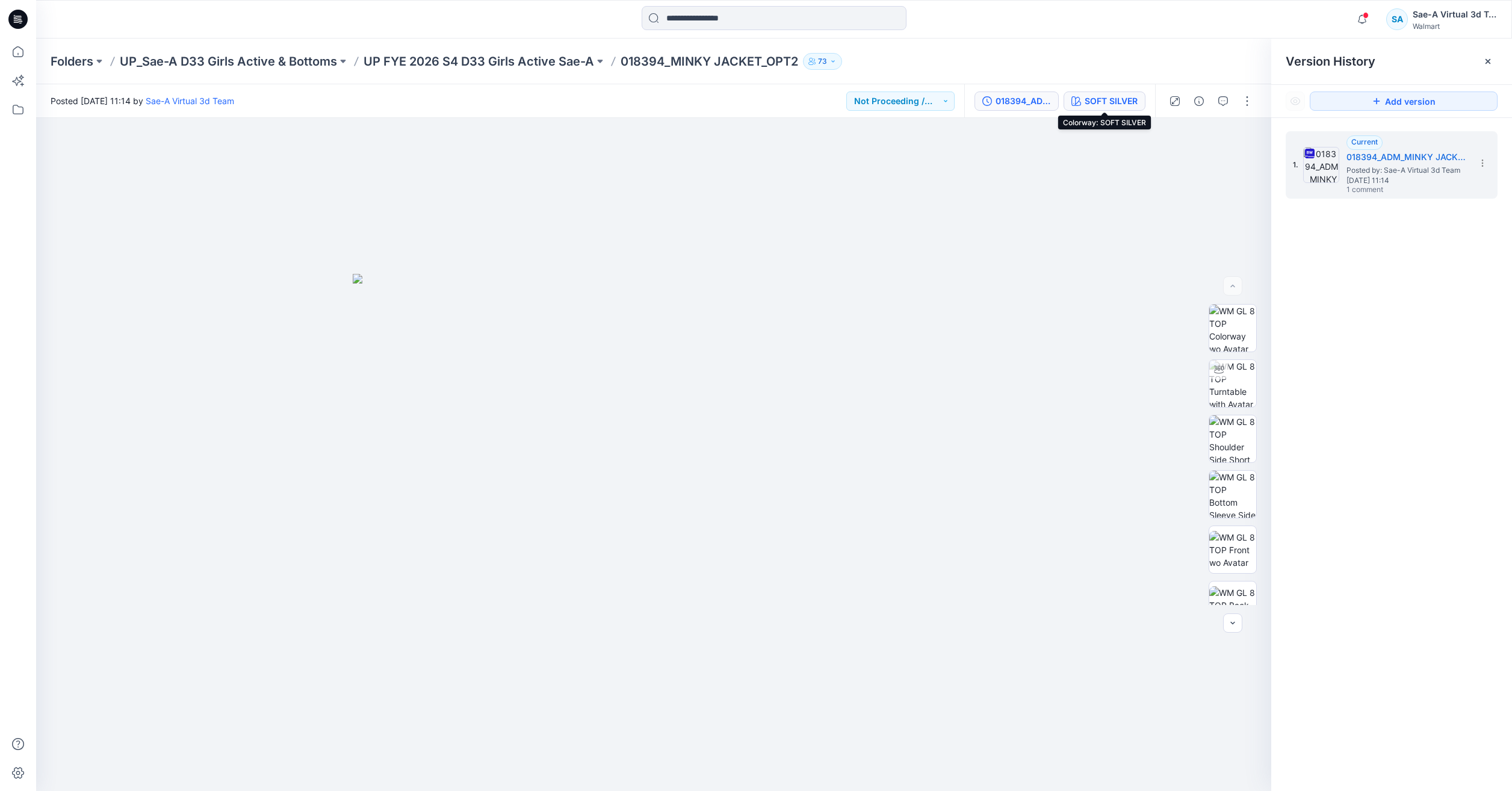
click at [1087, 103] on div "SOFT SILVER" at bounding box center [1112, 101] width 53 height 13
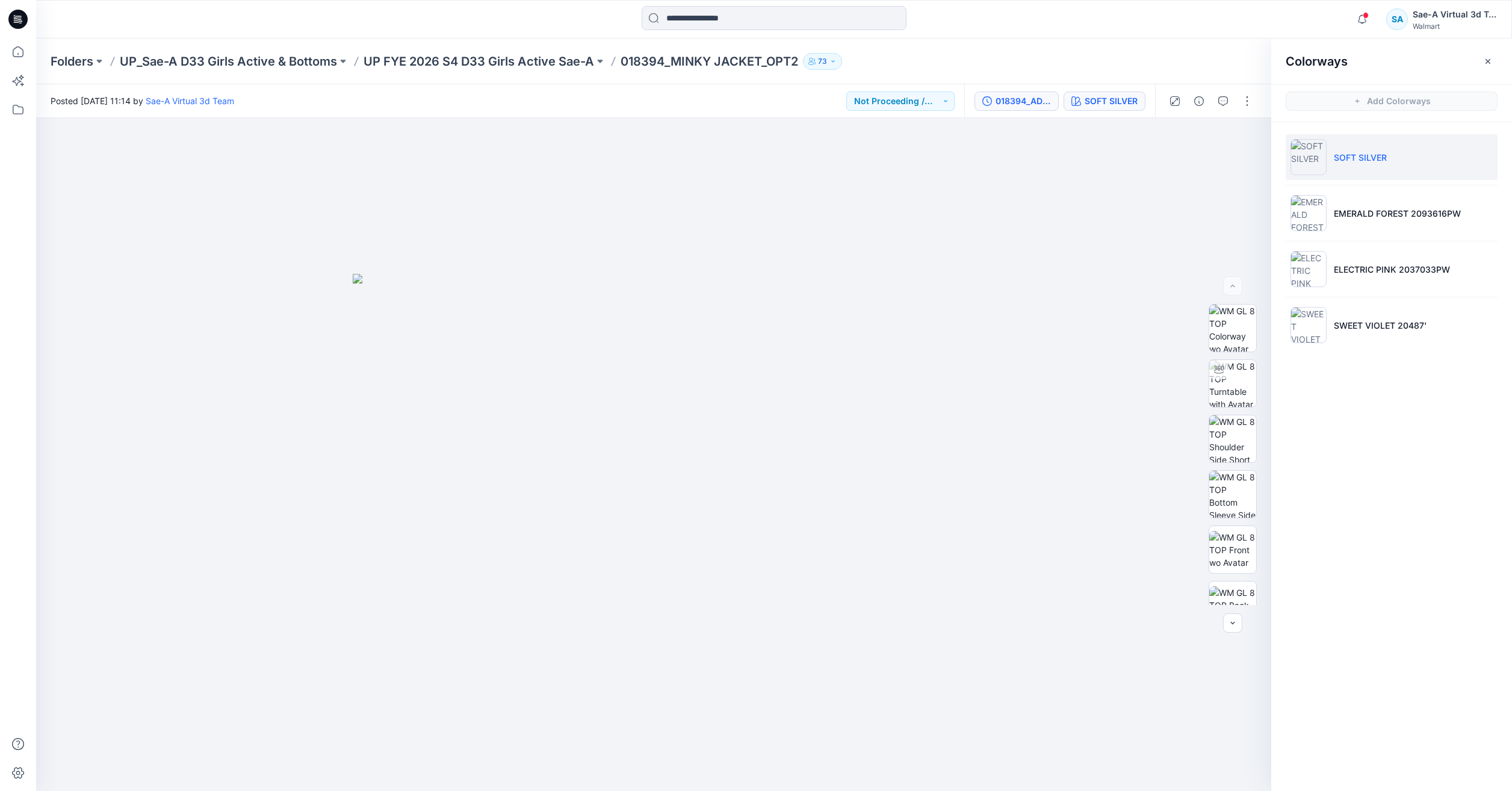
click at [1026, 105] on div "018394_ADM_MINKY JACKET_OPT2" at bounding box center [1023, 101] width 55 height 13
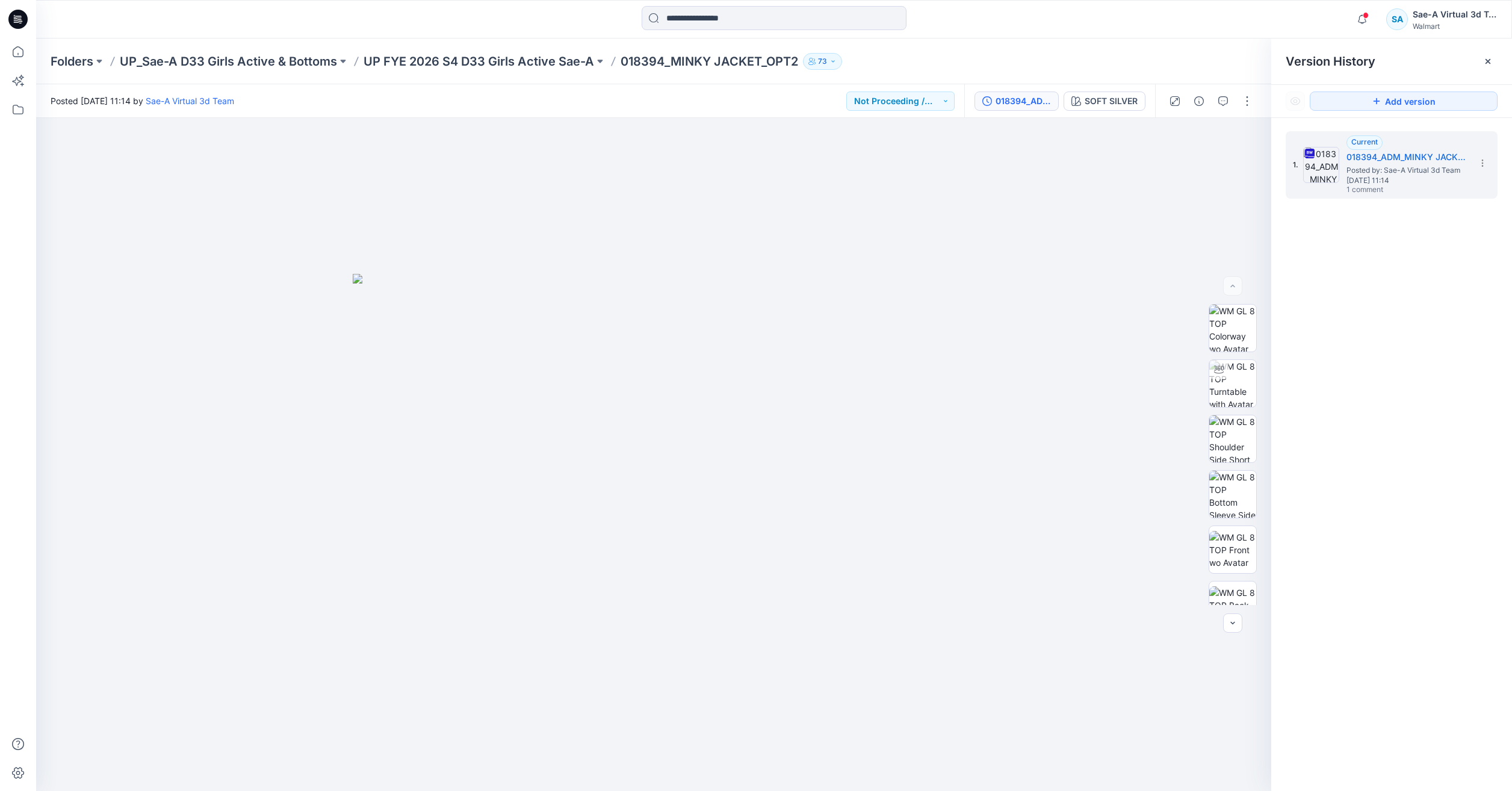
click at [479, 52] on div "Folders UP_Sae-A D33 Girls Active & Bottoms UP FYE 2026 S4 D33 Girls Active Sae…" at bounding box center [774, 61] width 1476 height 46
click at [476, 58] on p "UP FYE 2026 S4 D33 Girls Active Sae-A" at bounding box center [479, 62] width 230 height 17
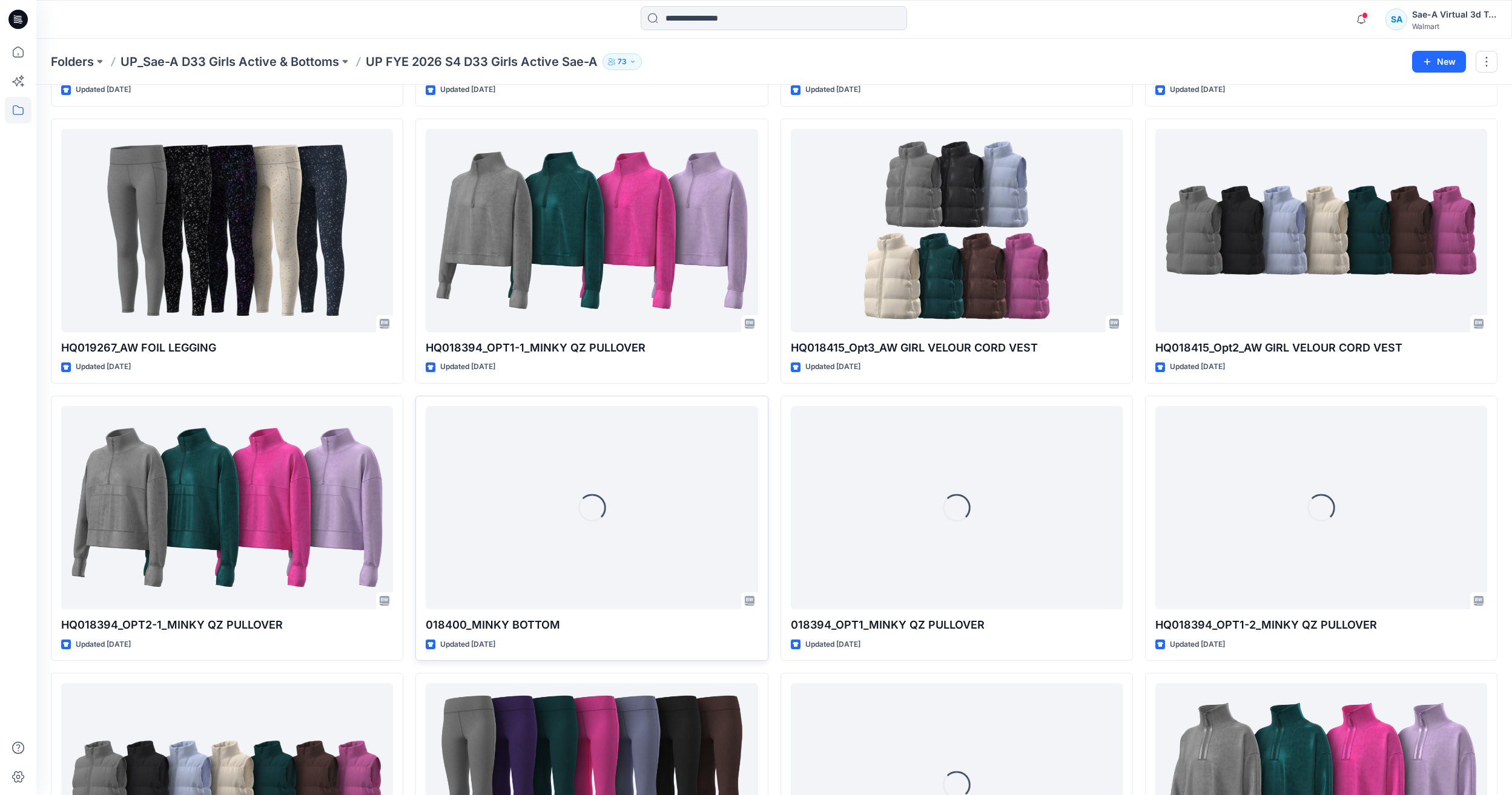
scroll to position [605, 0]
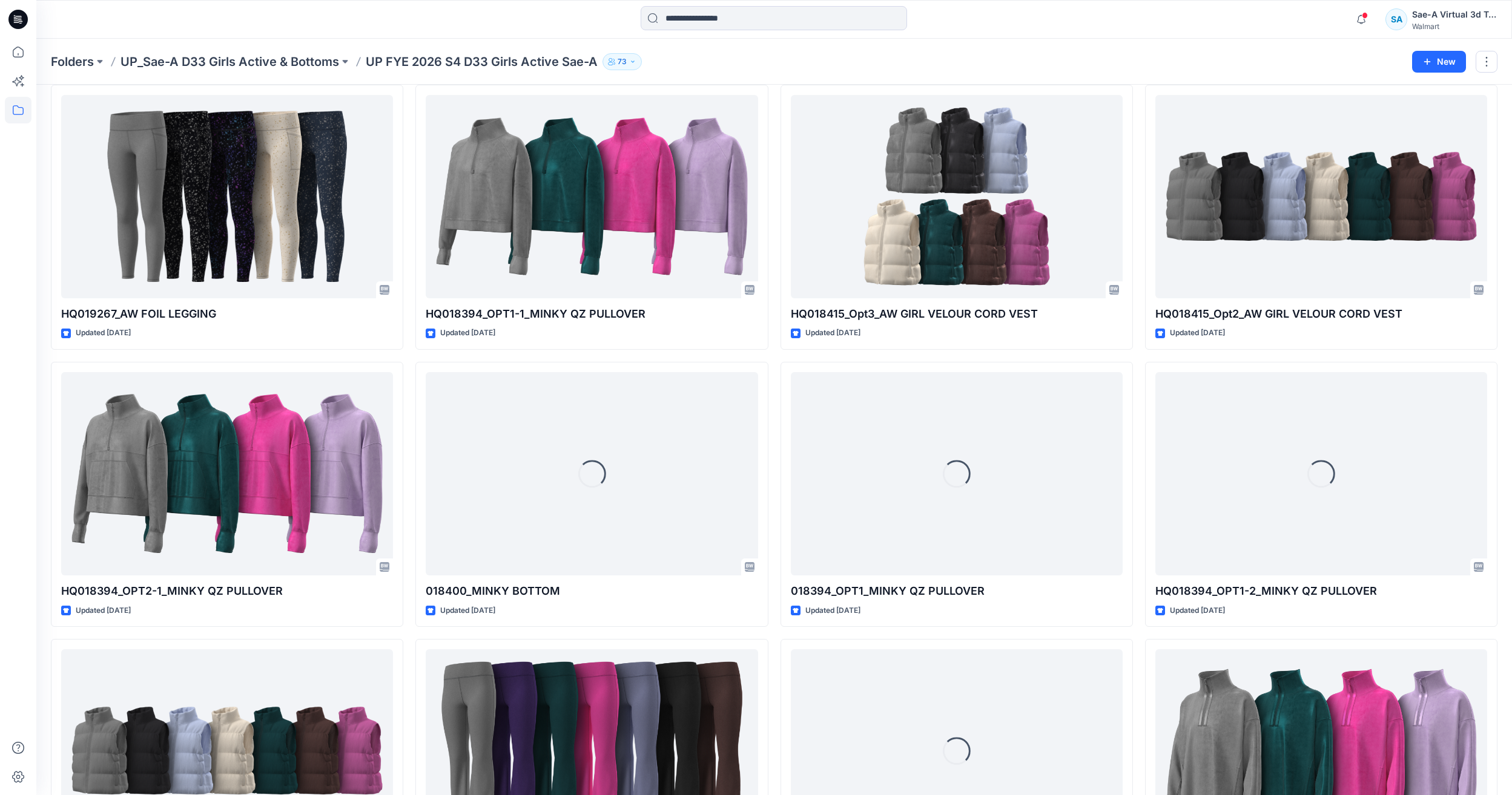
click at [774, 358] on div "HQ018394_MINKY CREWNECK PULLOVER Updated 4 months ago HQ014870_Flare Legging Up…" at bounding box center [774, 772] width 1447 height 2482
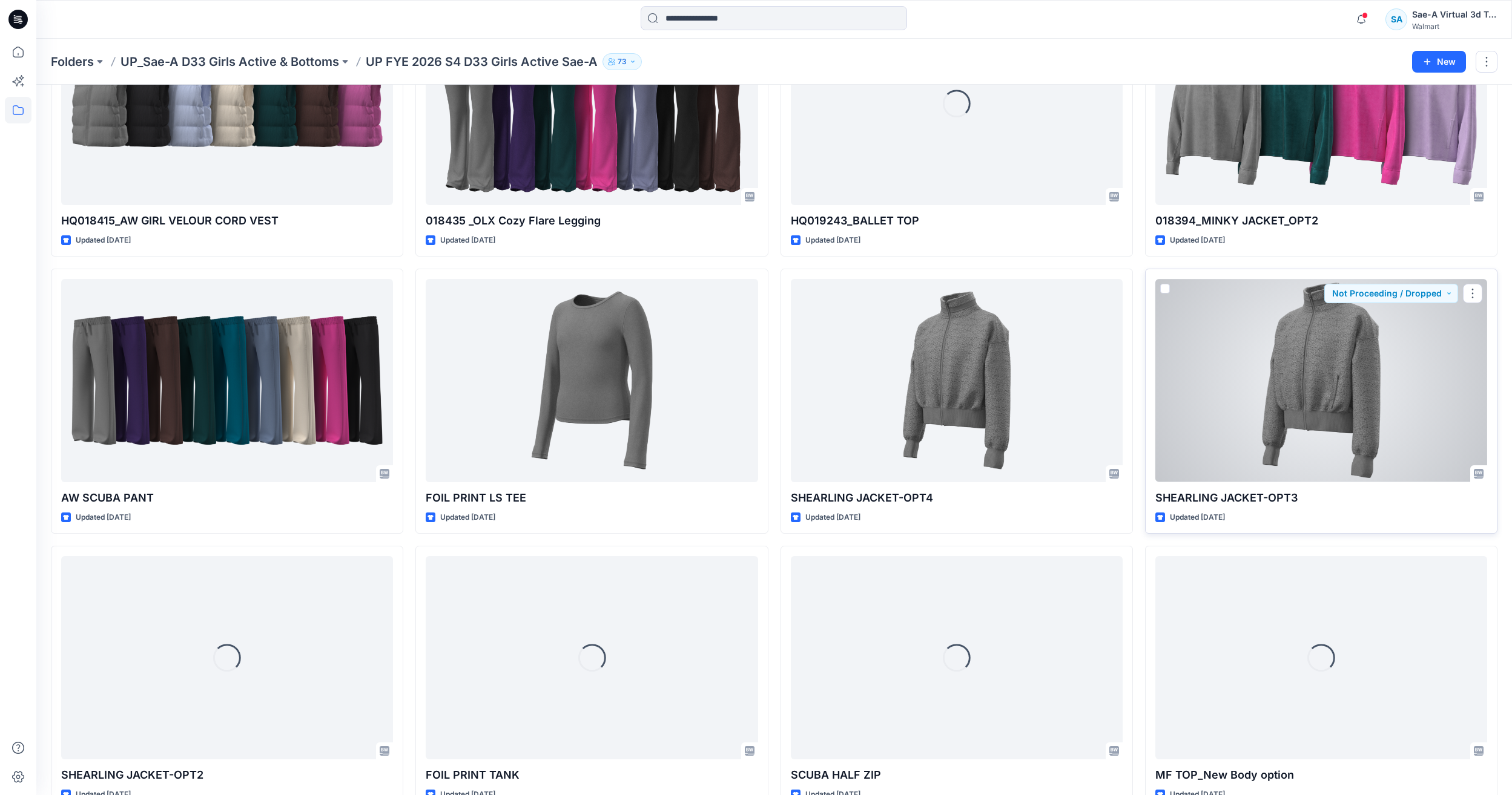
scroll to position [1392, 0]
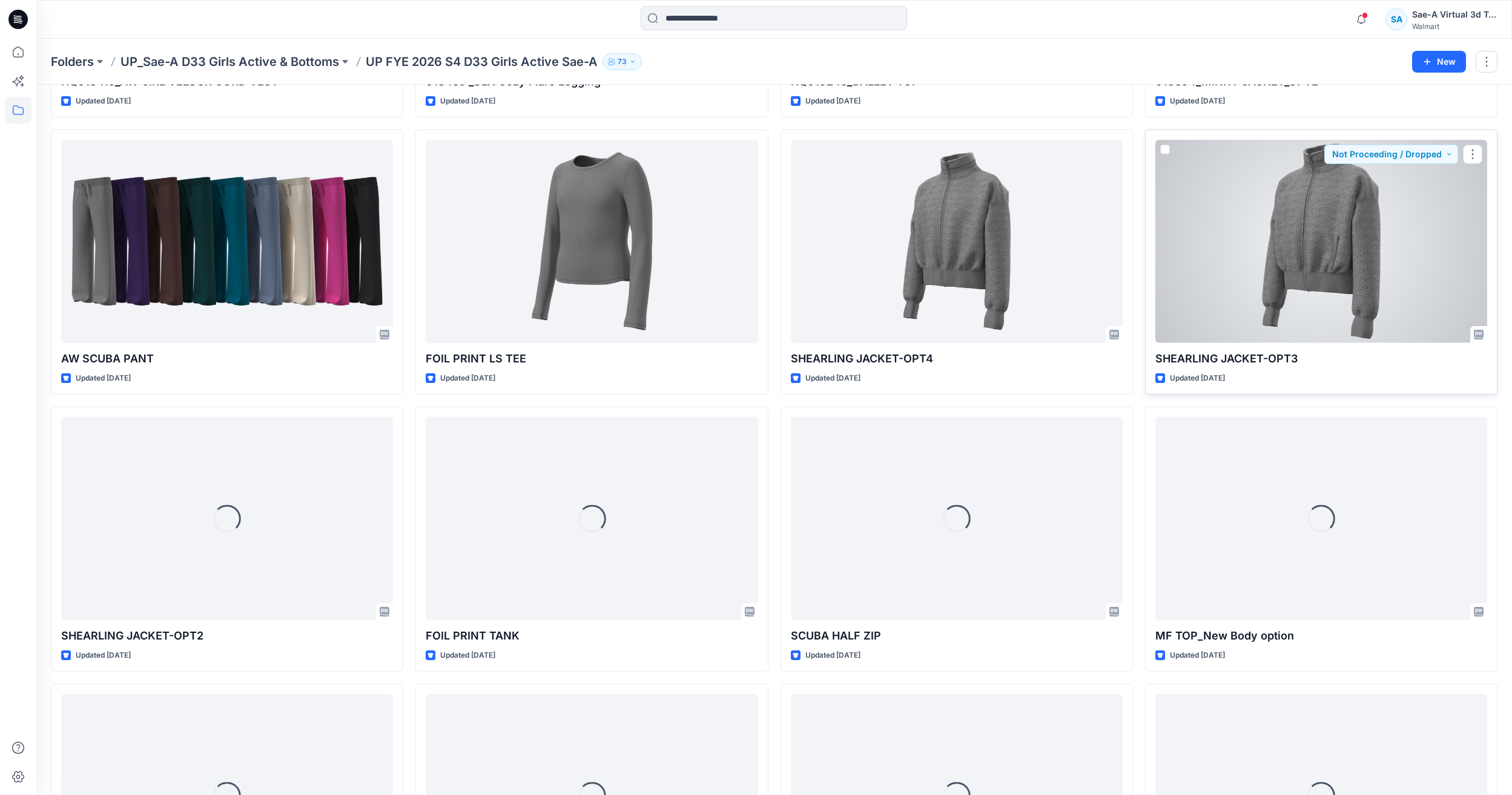
click at [1435, 304] on div at bounding box center [1321, 242] width 331 height 203
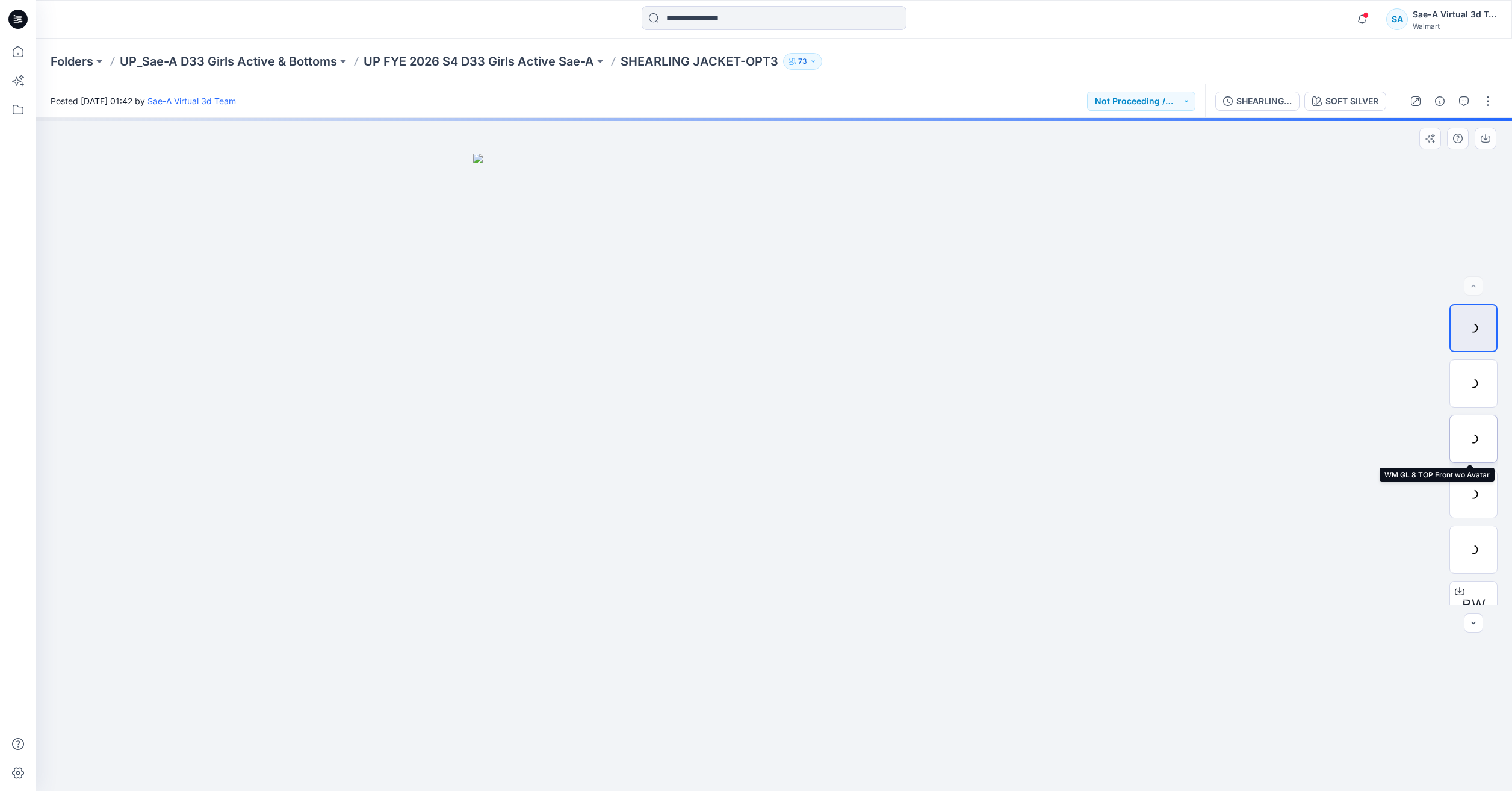
click at [1477, 455] on div at bounding box center [1474, 439] width 48 height 48
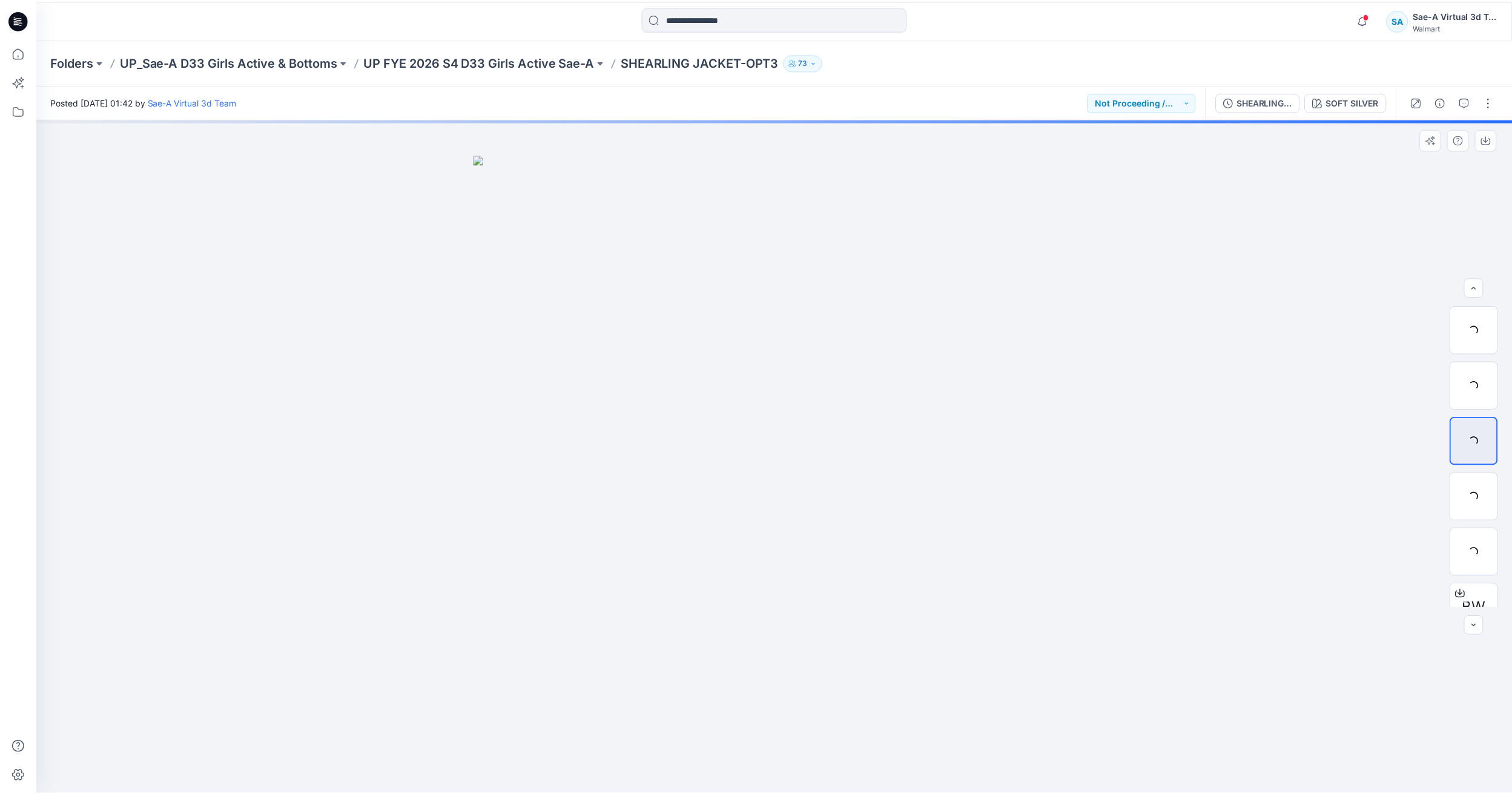
scroll to position [121, 0]
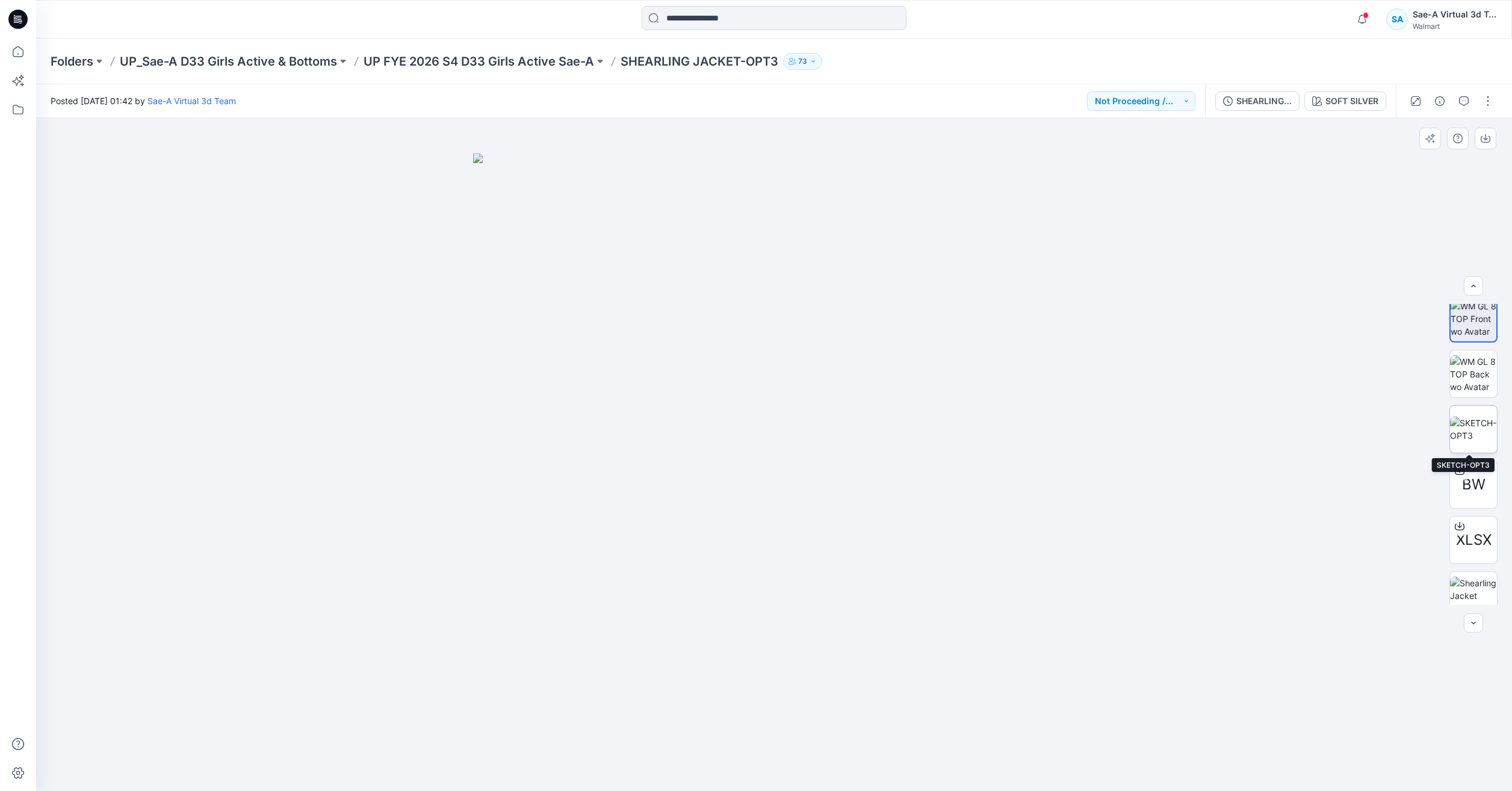
click at [1471, 417] on img at bounding box center [1474, 429] width 47 height 25
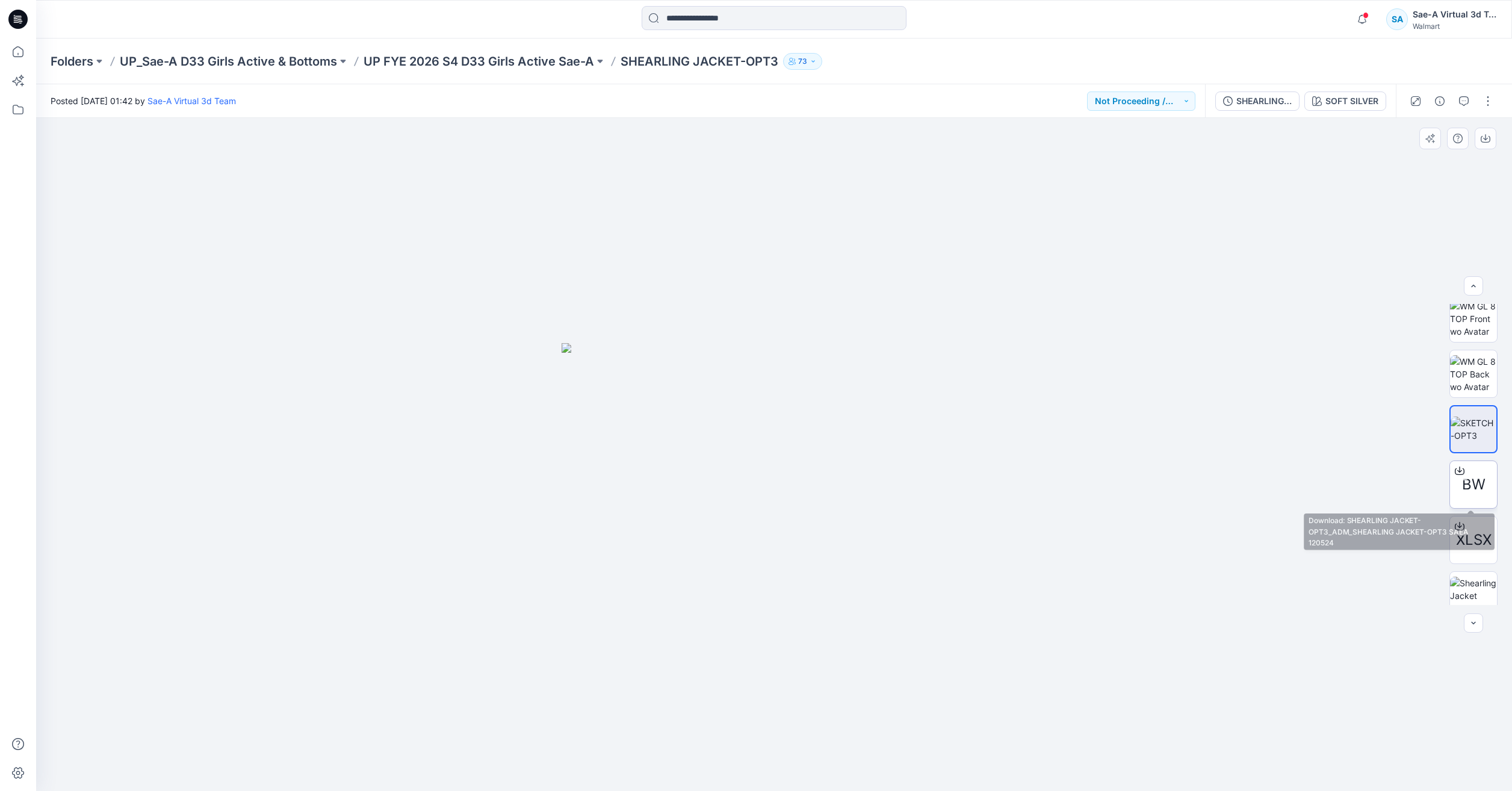
click at [1460, 474] on icon at bounding box center [1459, 471] width 10 height 7
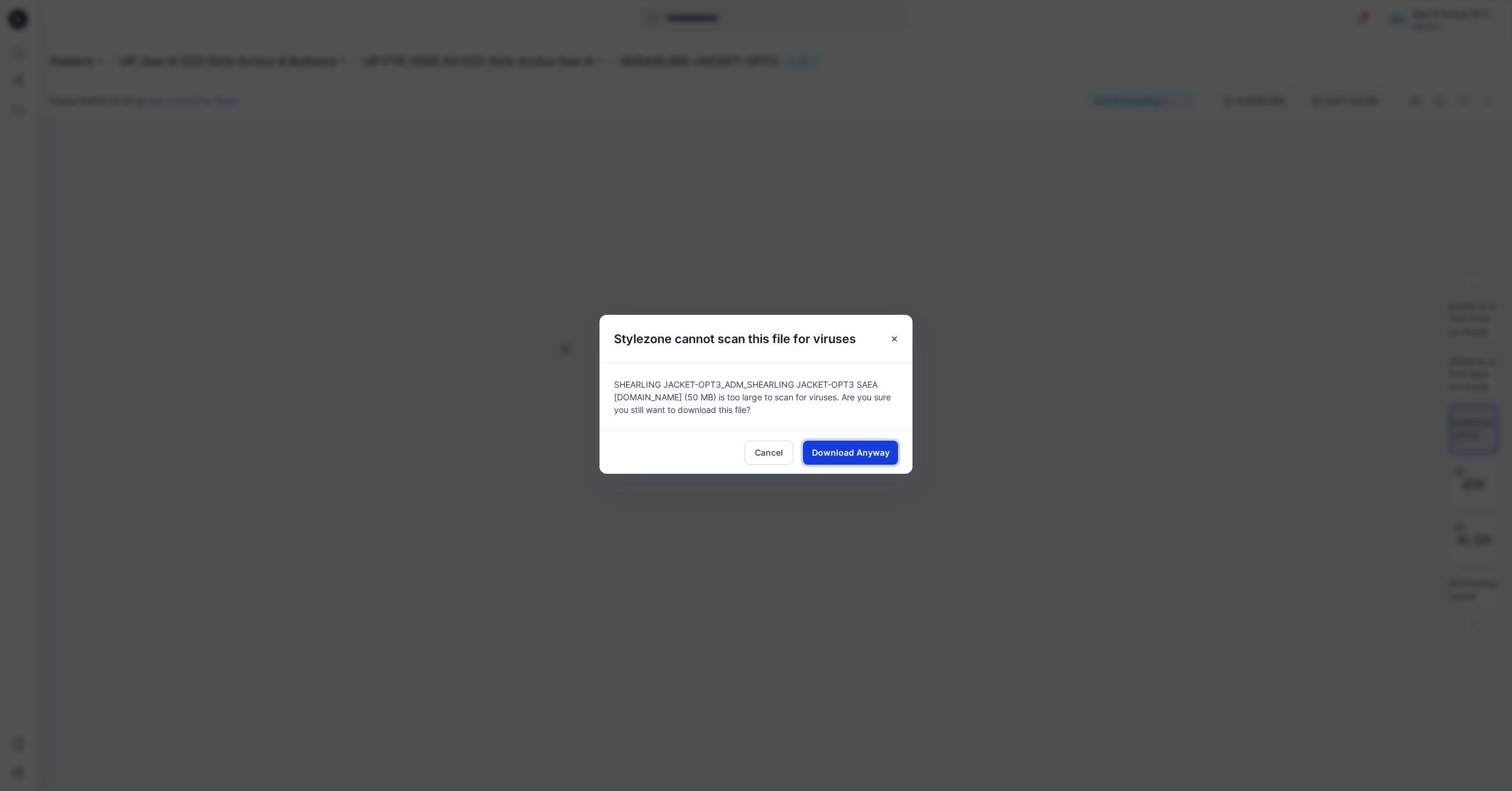
click at [851, 446] on span "Download Anyway" at bounding box center [851, 452] width 78 height 13
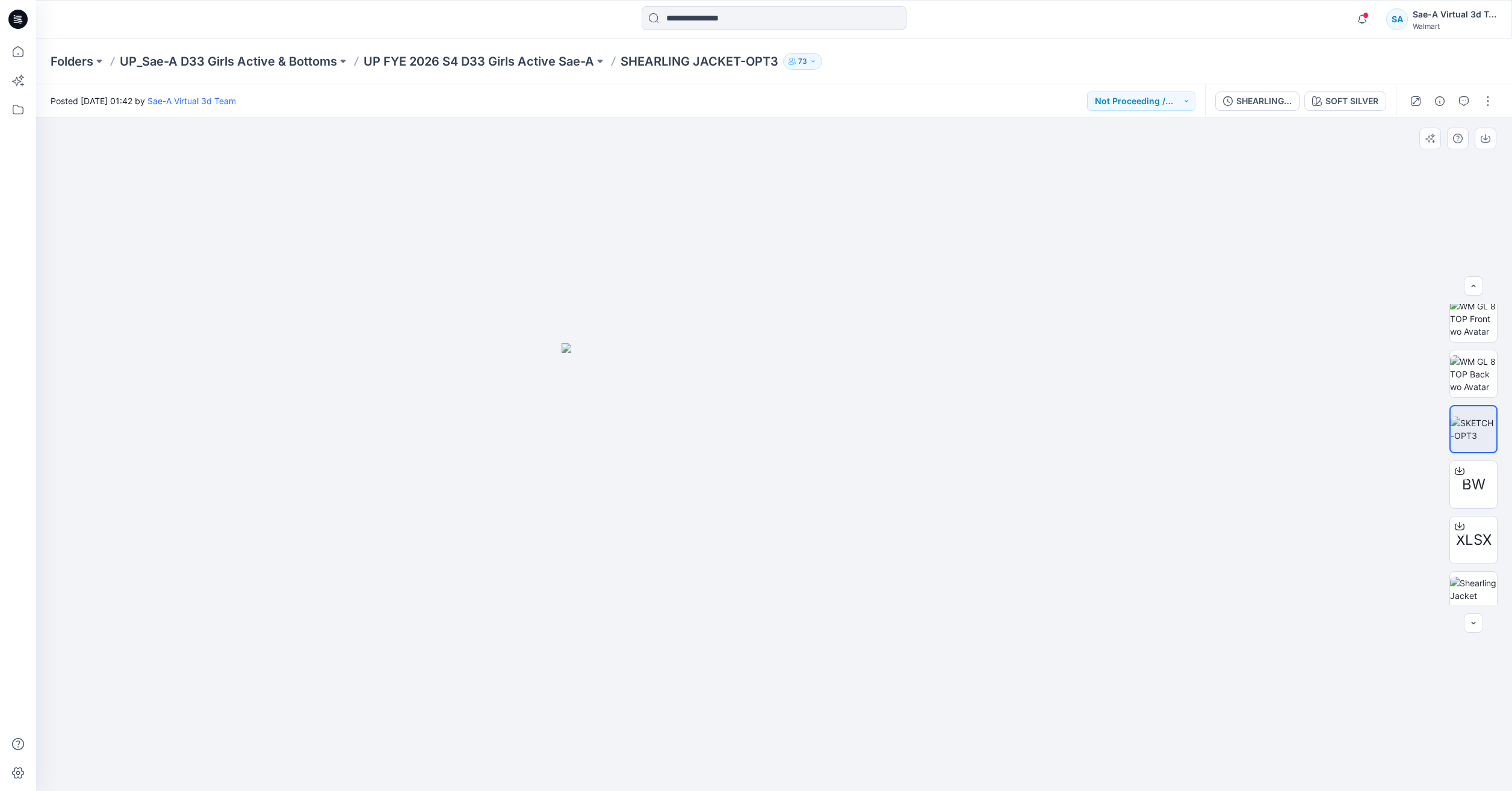
click at [624, 411] on img at bounding box center [774, 567] width 425 height 449
drag, startPoint x: 1343, startPoint y: 322, endPoint x: 1338, endPoint y: 247, distance: 75.2
click at [1343, 319] on div at bounding box center [774, 454] width 1476 height 673
click at [535, 66] on p "UP FYE 2026 S4 D33 Girls Active Sae-A" at bounding box center [479, 62] width 230 height 17
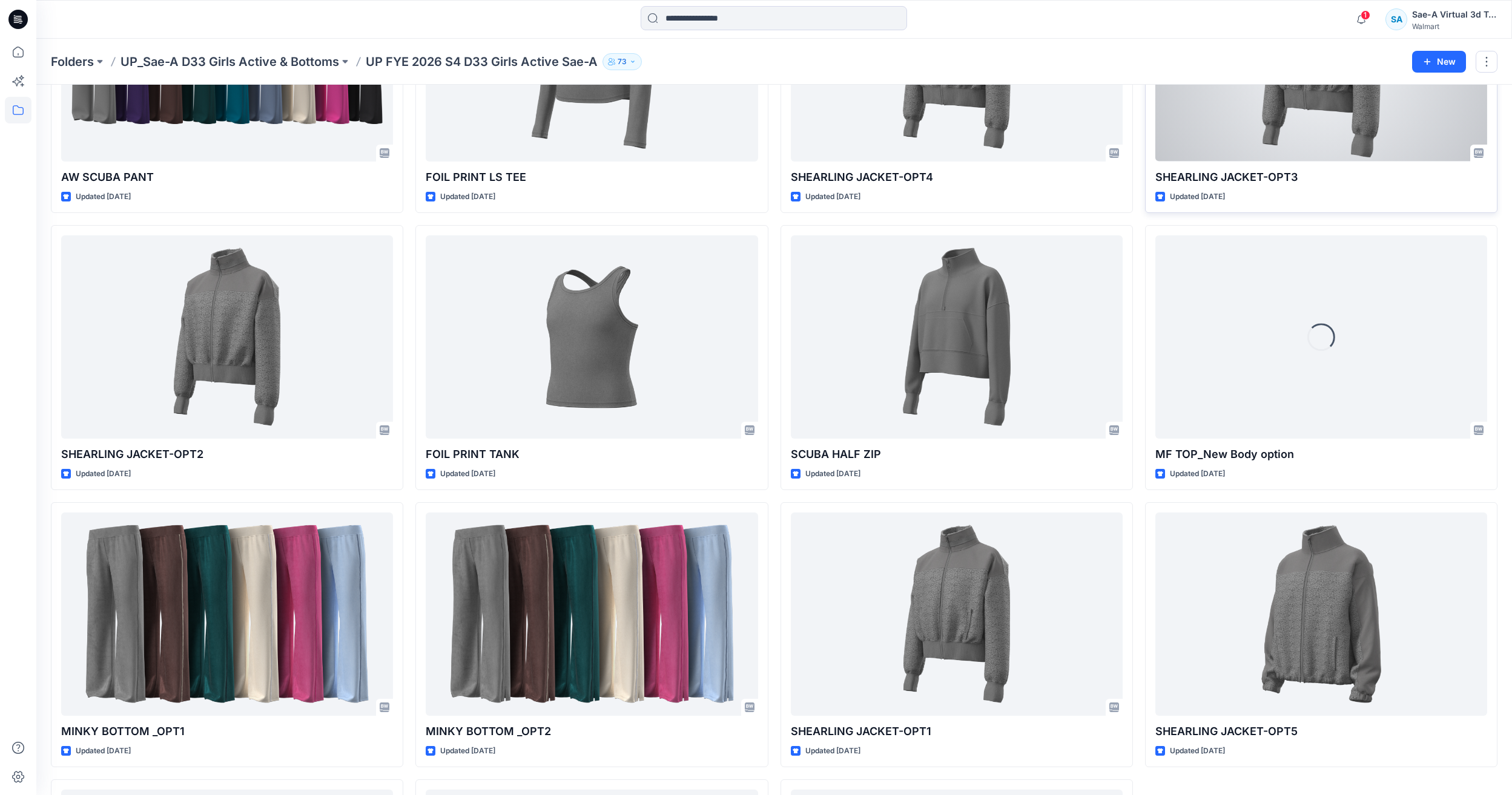
scroll to position [1595, 0]
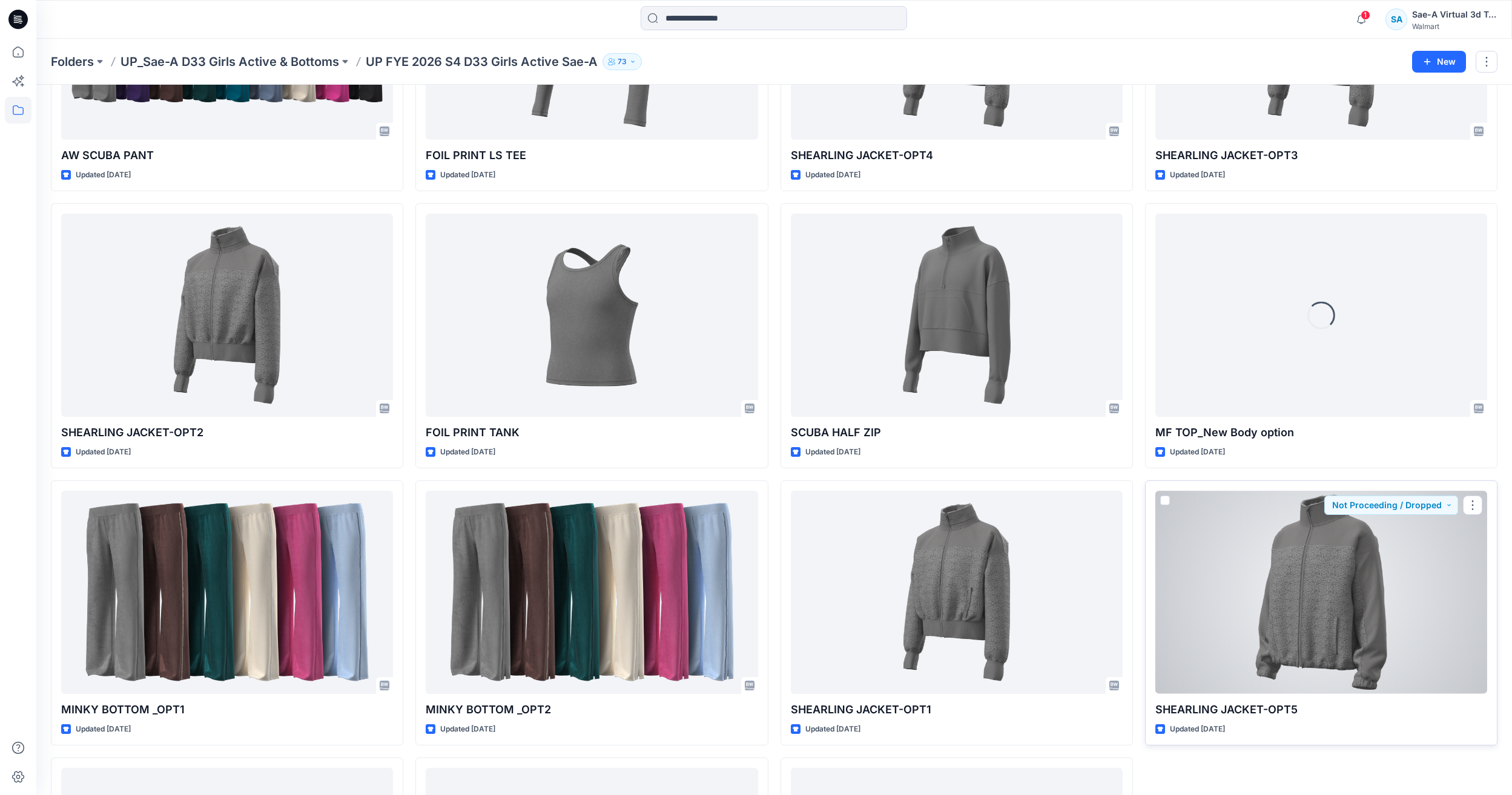
click at [1366, 591] on div at bounding box center [1321, 592] width 331 height 203
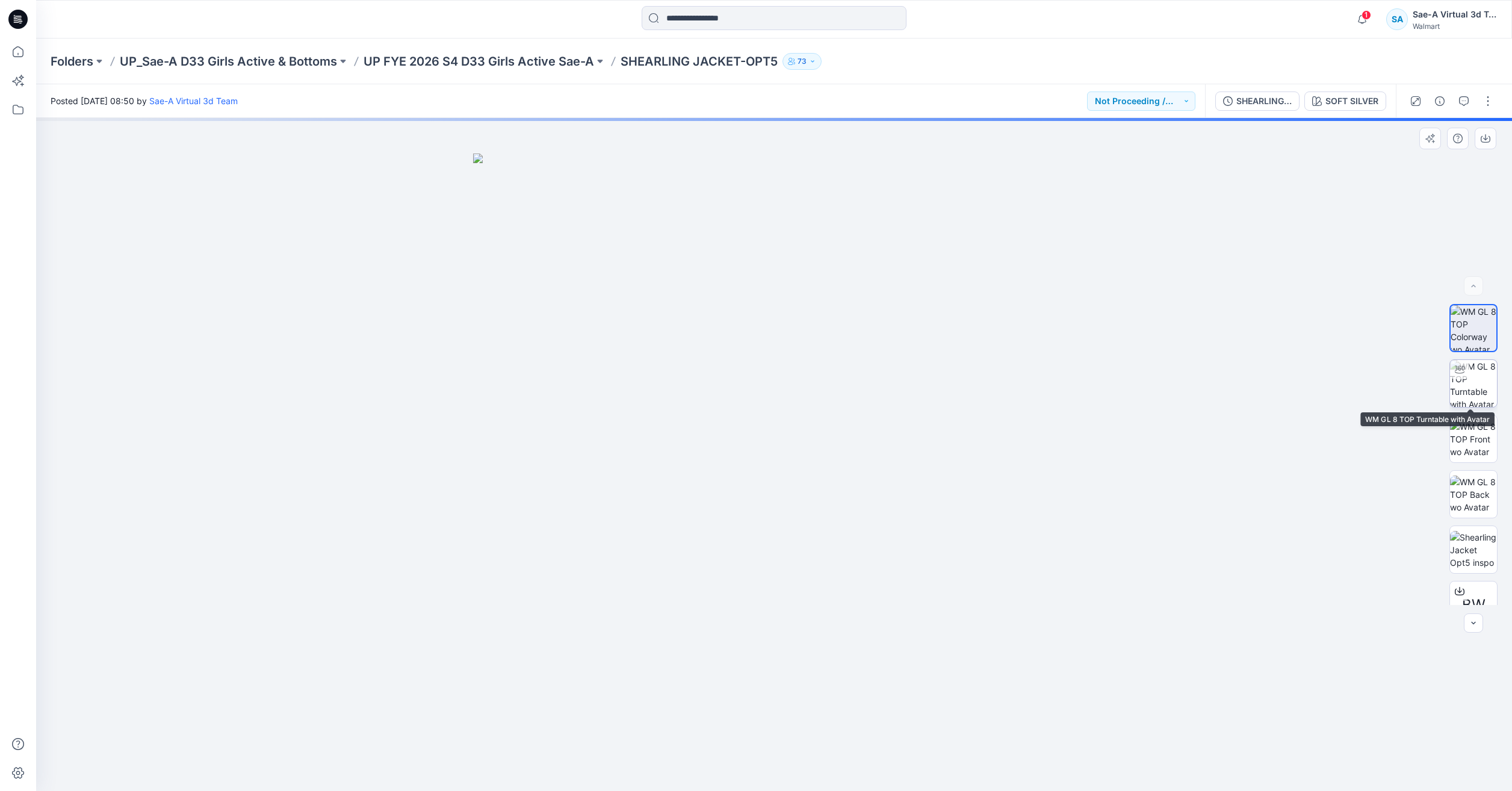
click at [1465, 389] on img at bounding box center [1474, 384] width 47 height 47
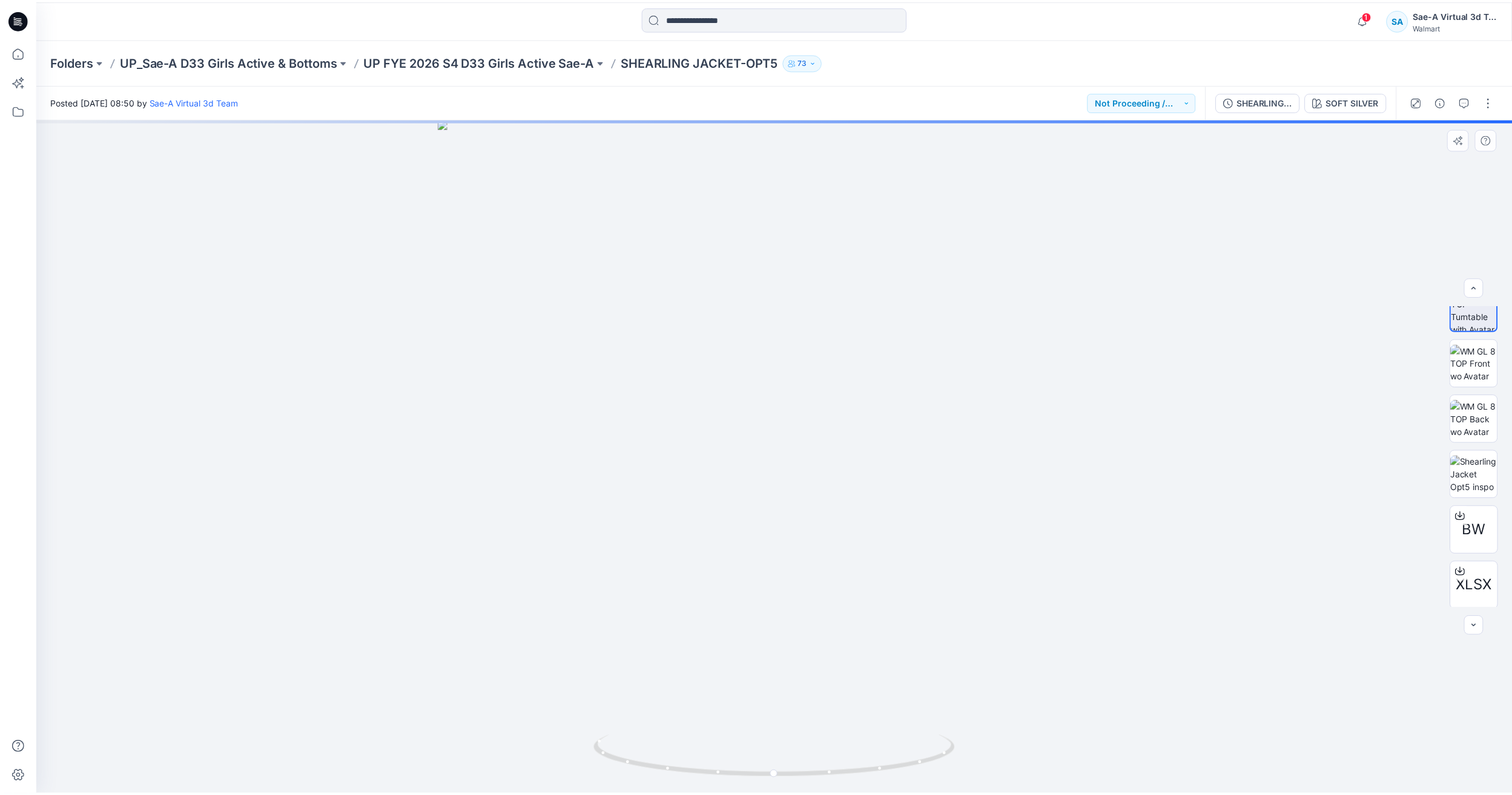
scroll to position [80, 0]
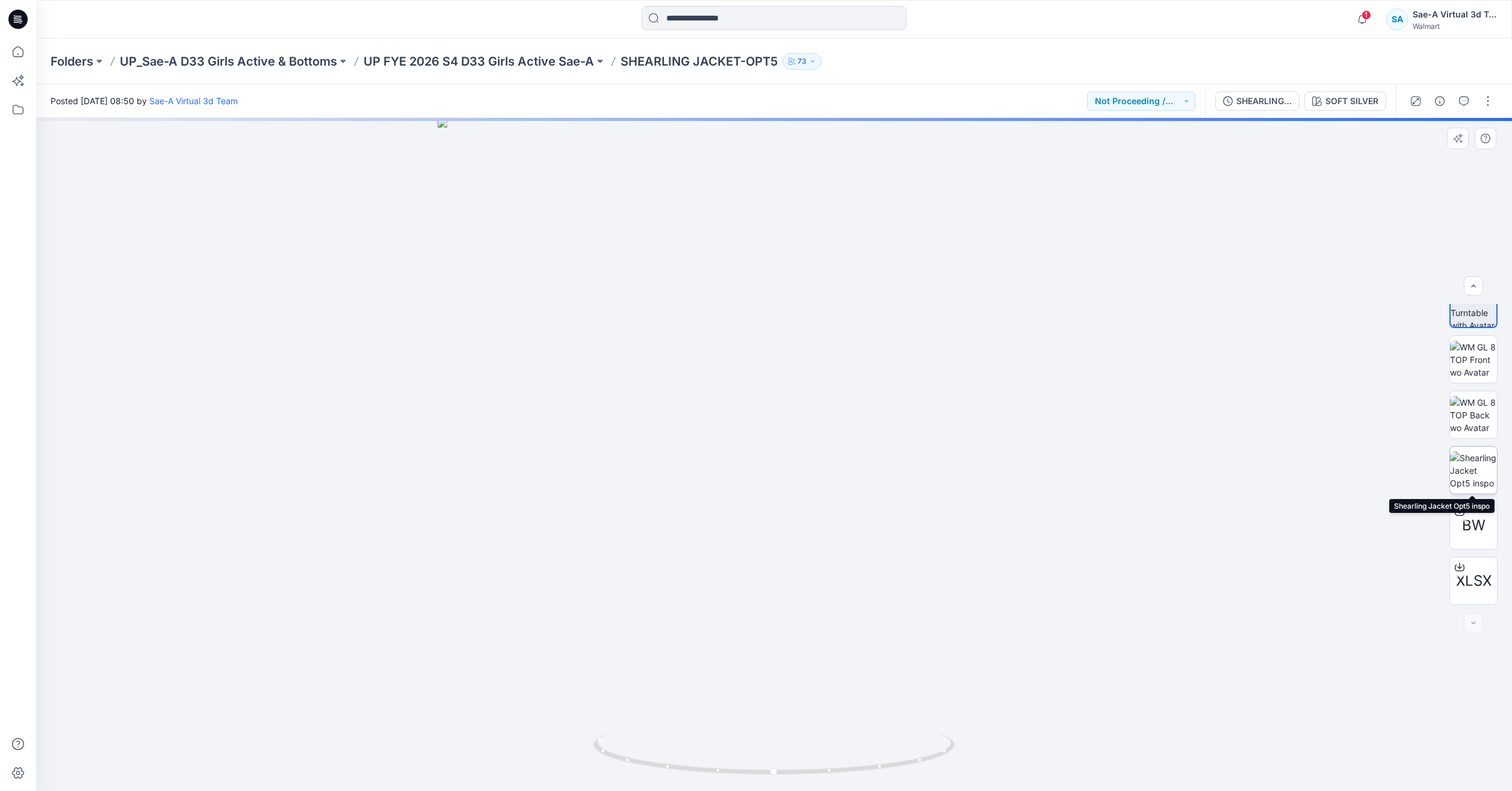
click at [1481, 475] on img at bounding box center [1474, 470] width 47 height 38
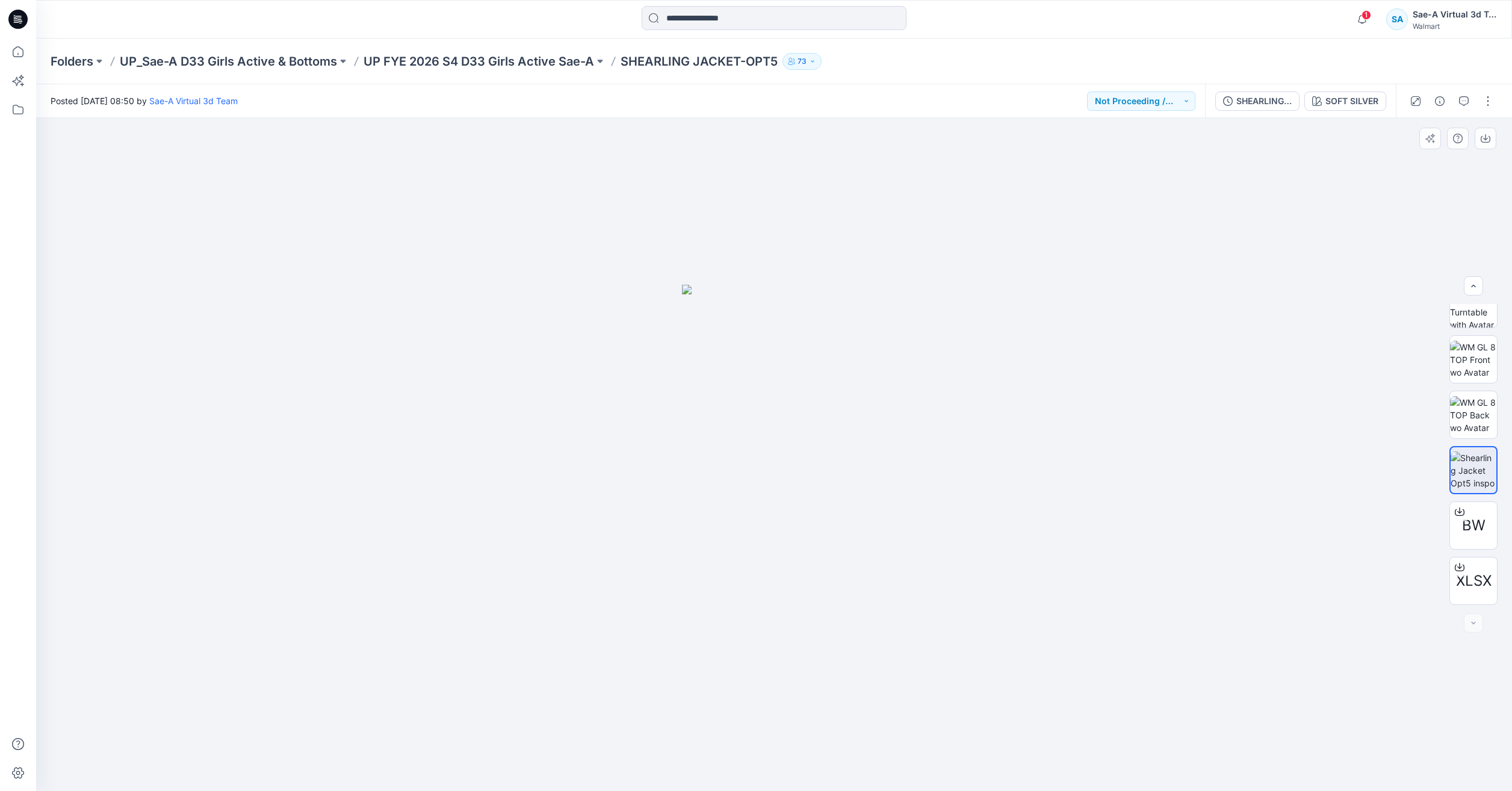
click at [807, 411] on img at bounding box center [775, 537] width 185 height 506
drag, startPoint x: 781, startPoint y: 406, endPoint x: 771, endPoint y: 408, distance: 10.2
click at [1458, 532] on div "BW" at bounding box center [1474, 526] width 48 height 48
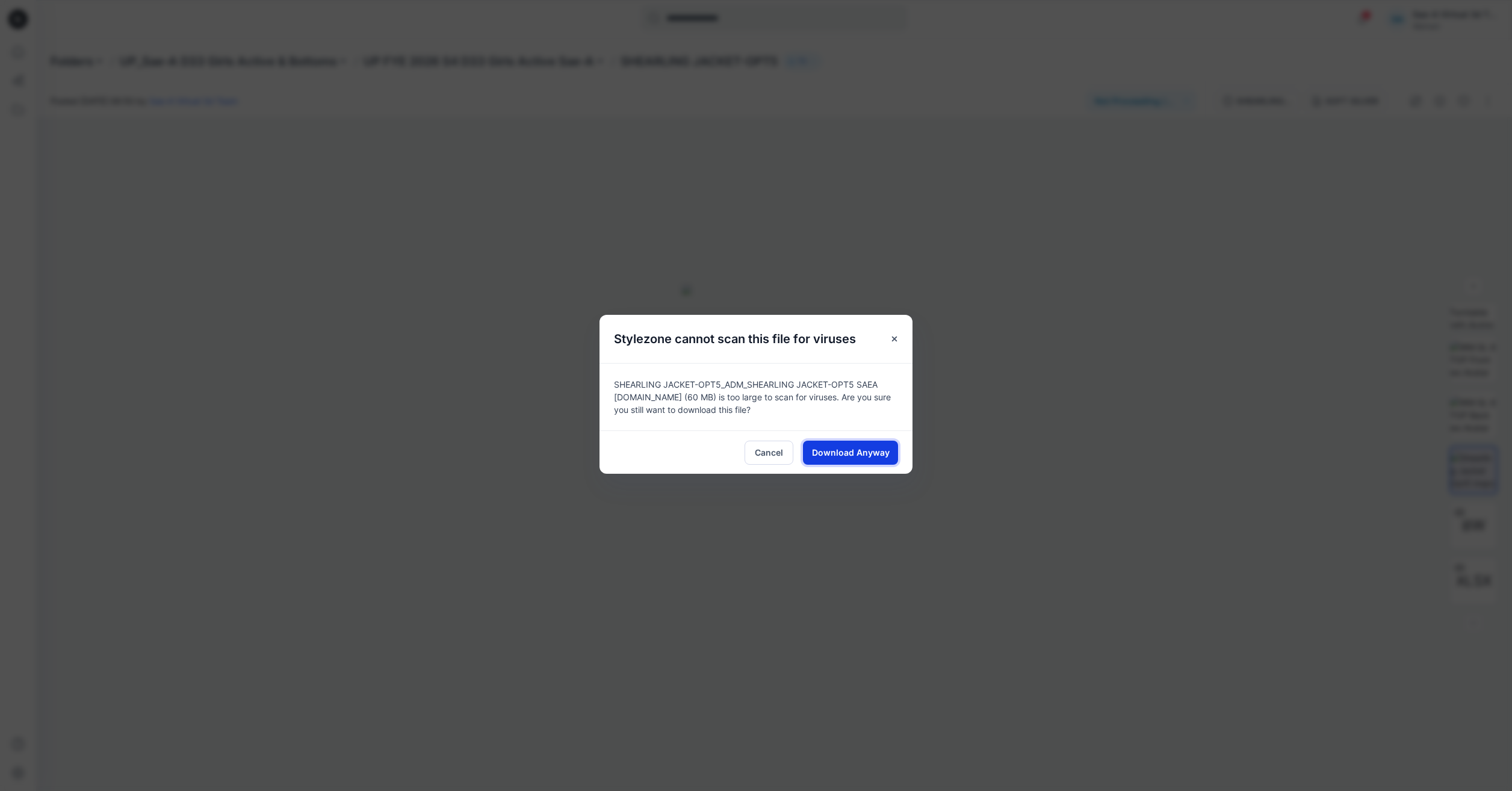
click at [857, 451] on span "Download Anyway" at bounding box center [851, 452] width 78 height 13
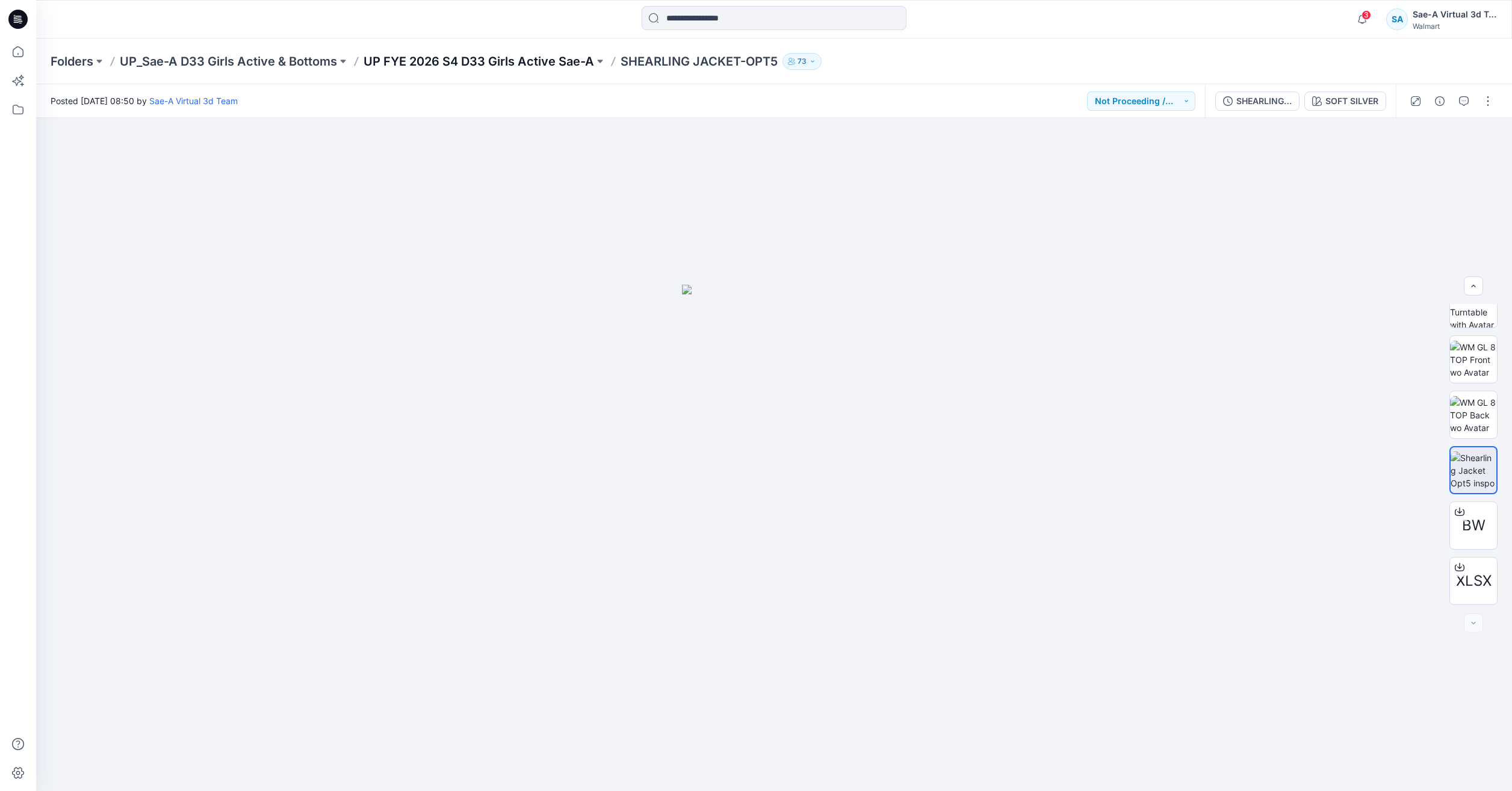
click at [559, 57] on p "UP FYE 2026 S4 D33 Girls Active Sae-A" at bounding box center [479, 62] width 230 height 17
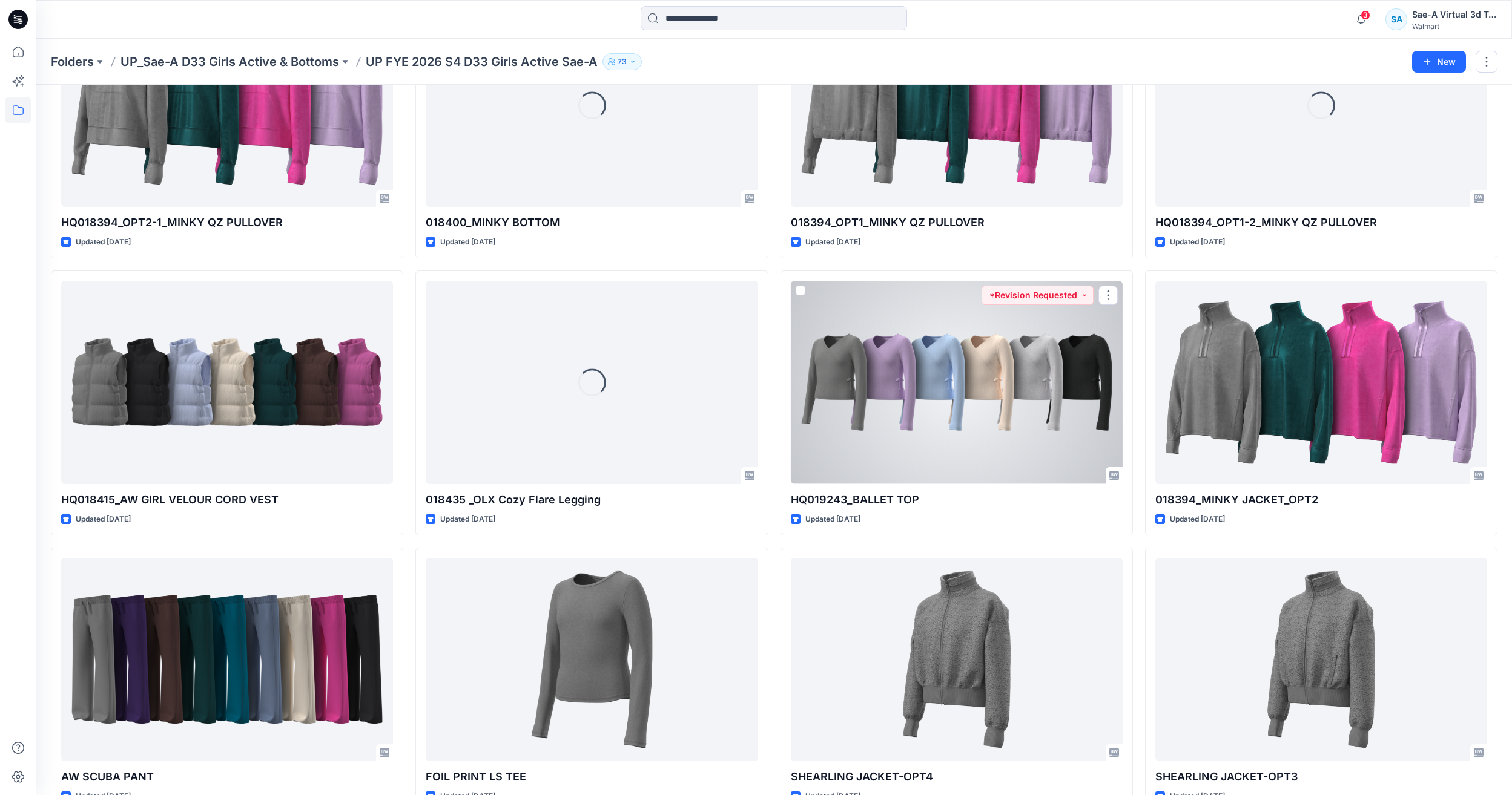
scroll to position [1005, 0]
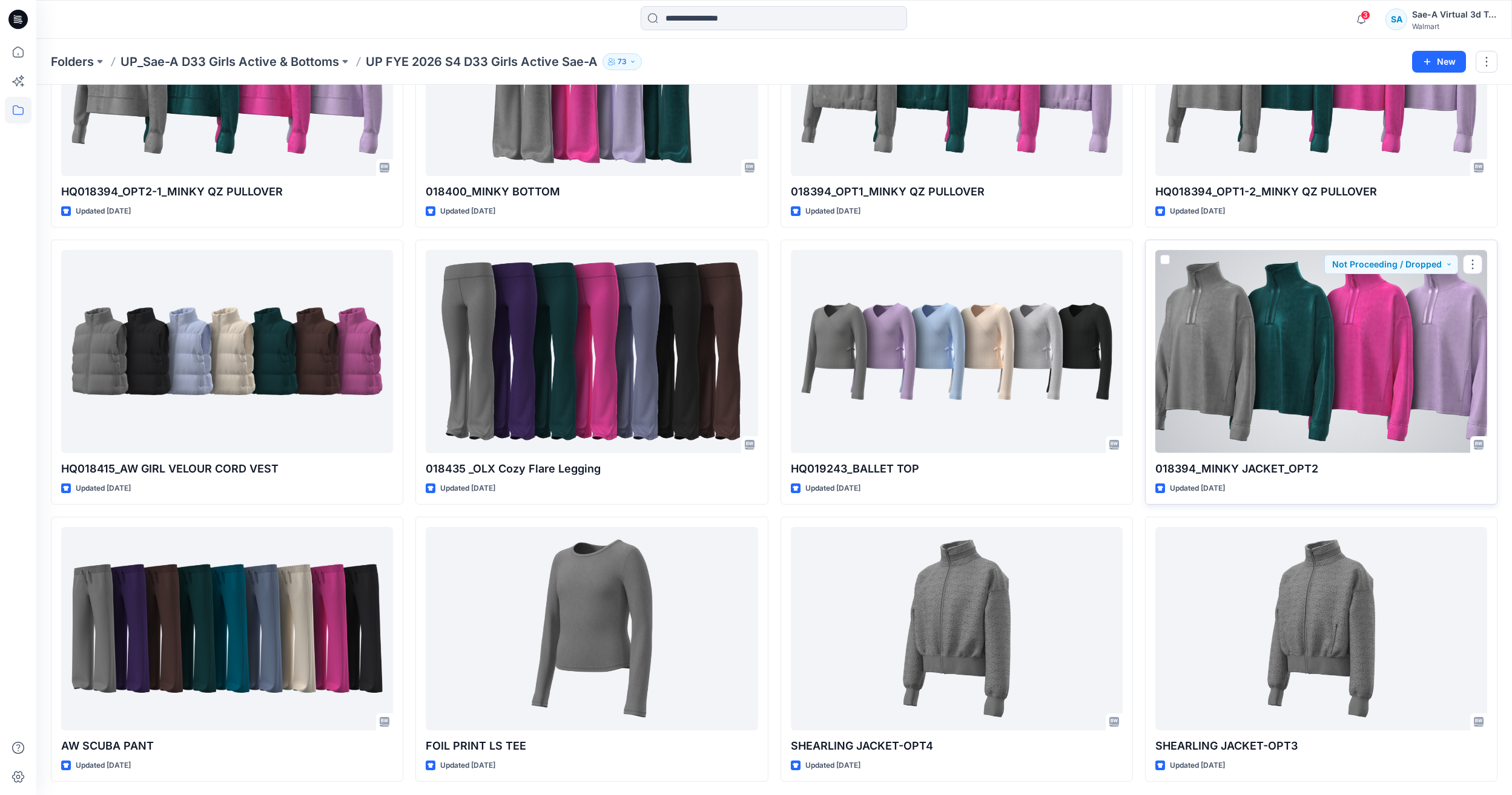
click at [1387, 314] on div at bounding box center [1321, 351] width 331 height 203
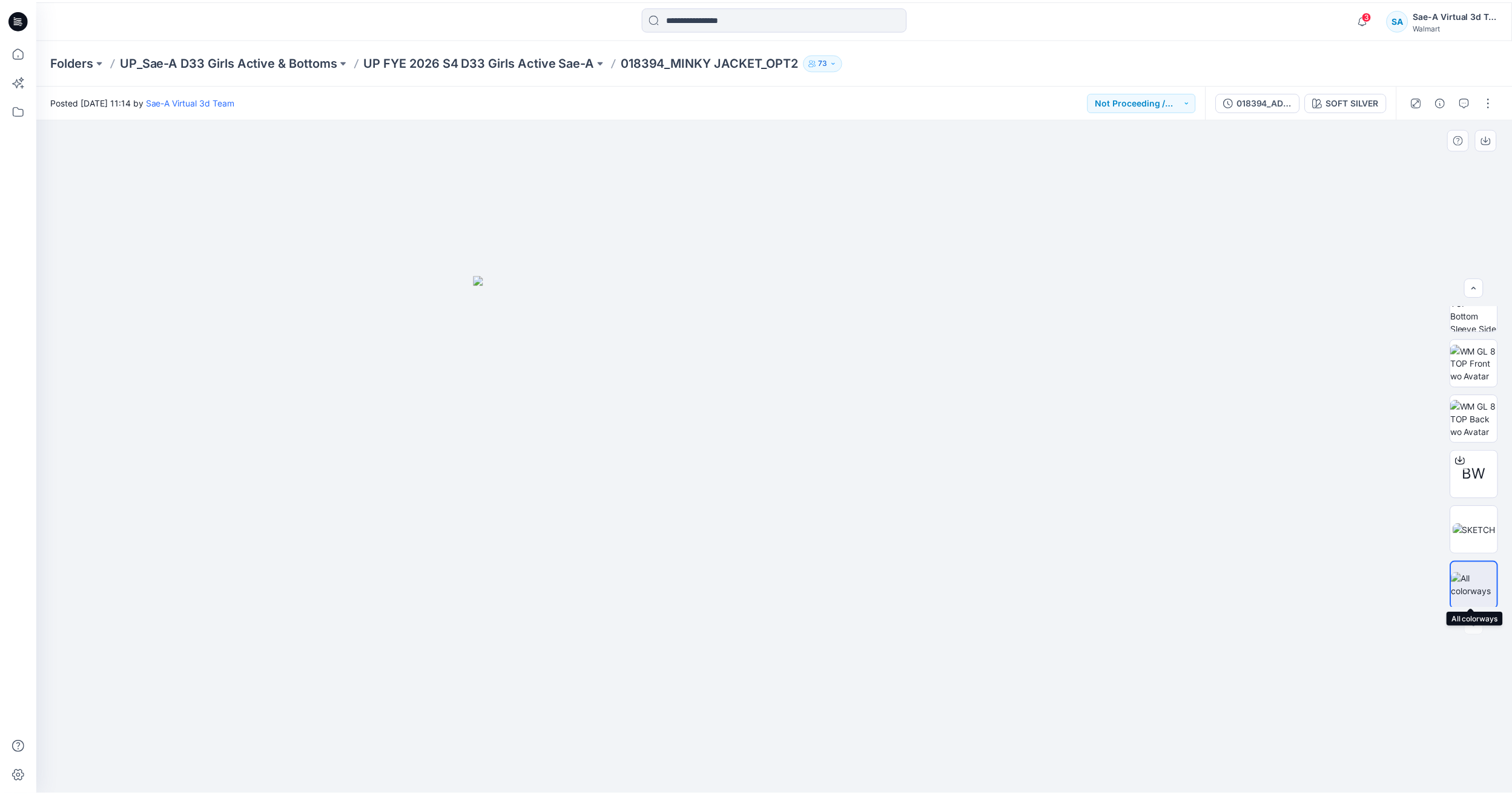
scroll to position [191, 0]
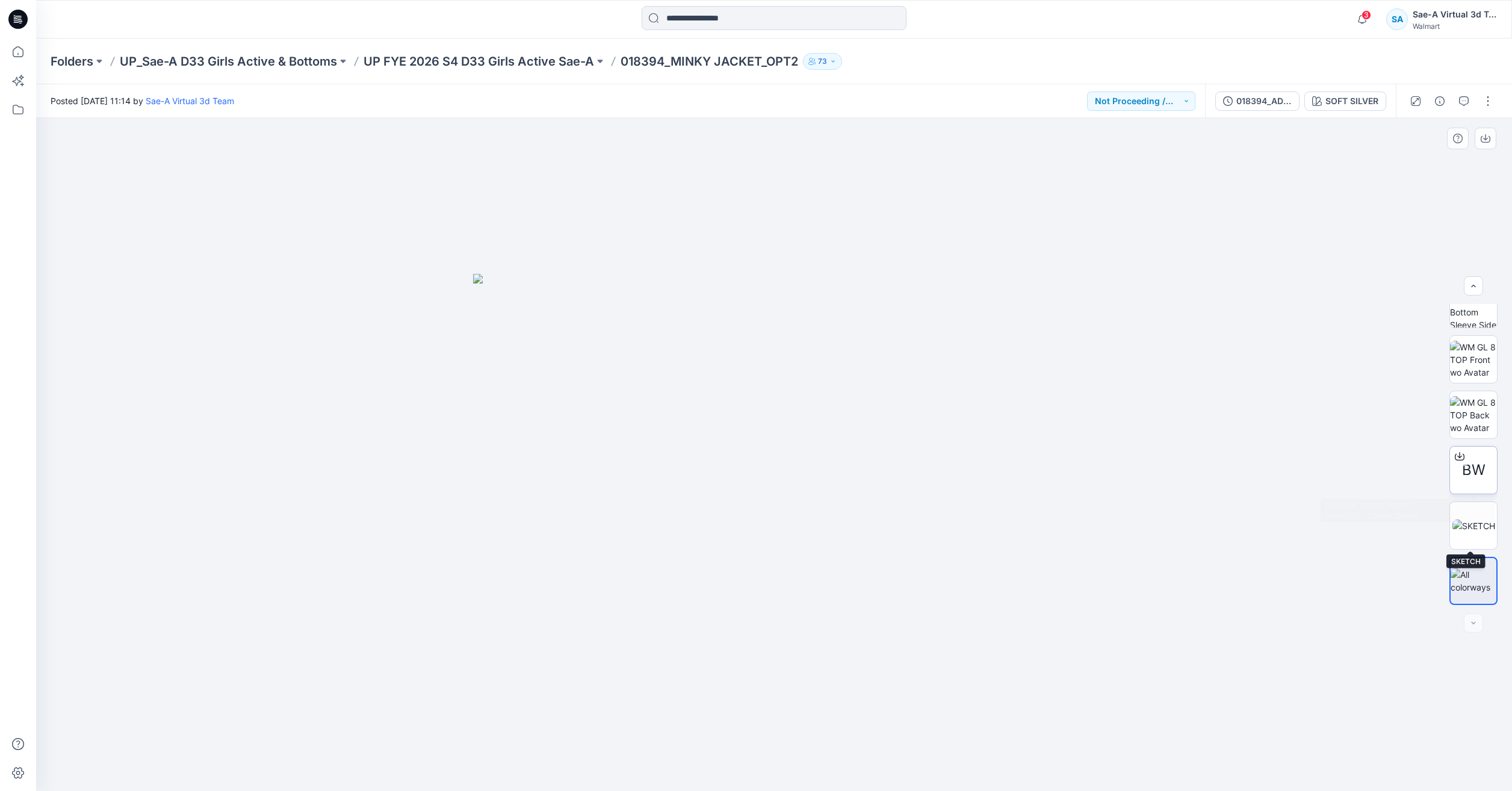
drag, startPoint x: 1464, startPoint y: 542, endPoint x: 1472, endPoint y: 466, distance: 76.4
click at [1471, 471] on div "BW" at bounding box center [1474, 454] width 48 height 301
click at [1476, 360] on img at bounding box center [1474, 359] width 47 height 38
click at [447, 64] on p "UP FYE 2026 S4 D33 Girls Active Sae-A" at bounding box center [479, 62] width 230 height 17
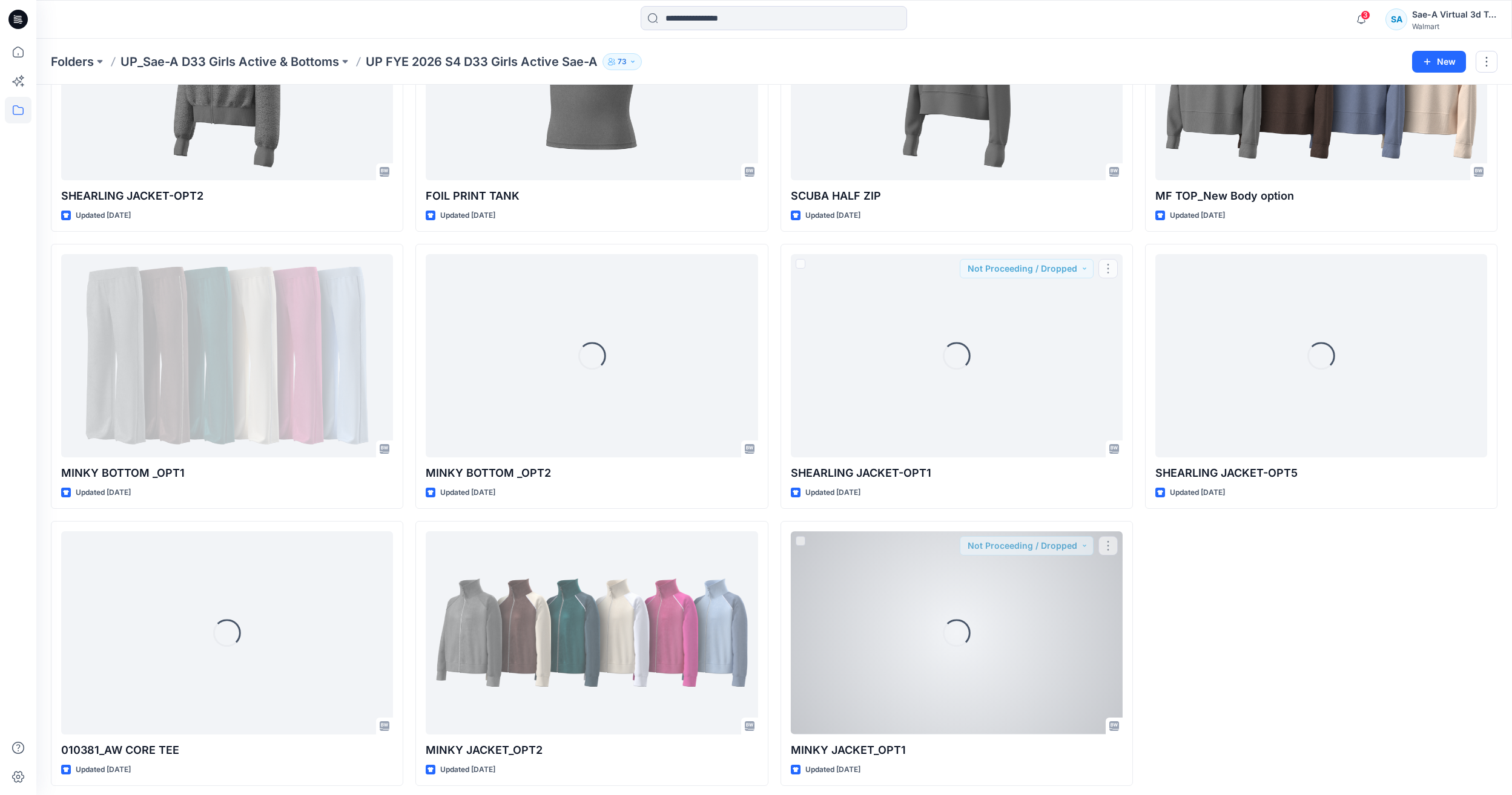
scroll to position [1837, 0]
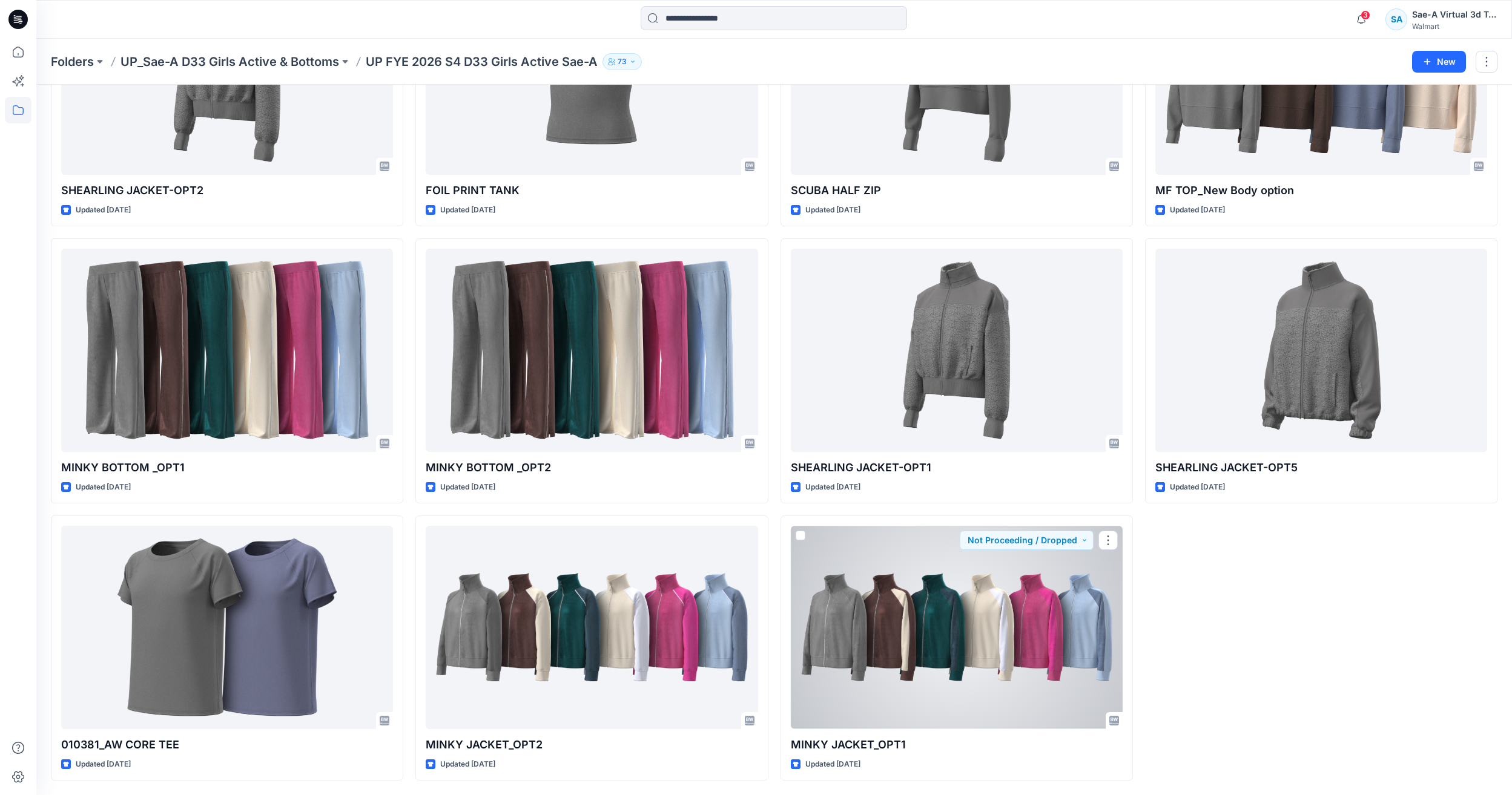
click at [908, 679] on div at bounding box center [957, 627] width 331 height 203
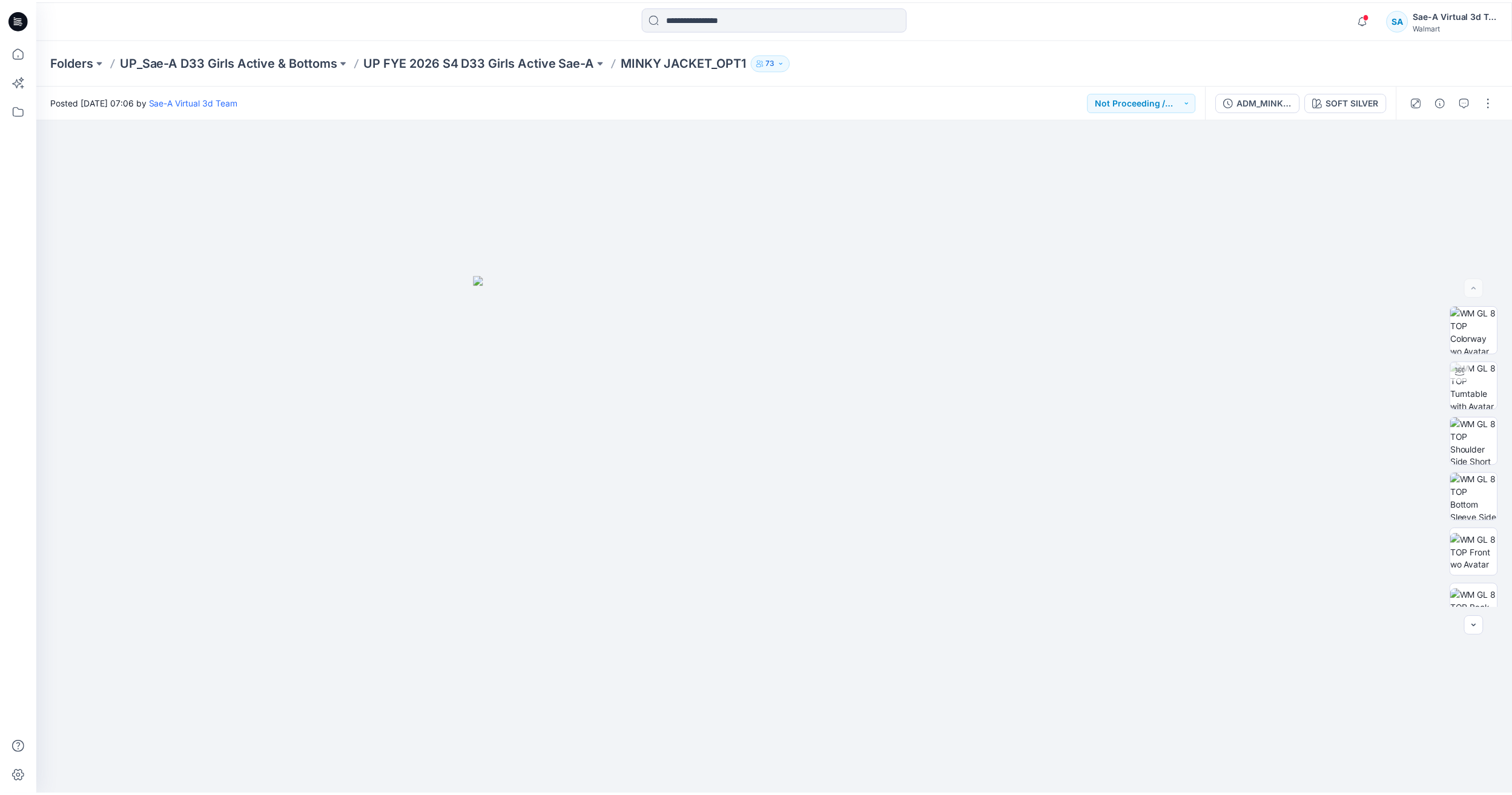
scroll to position [598, 0]
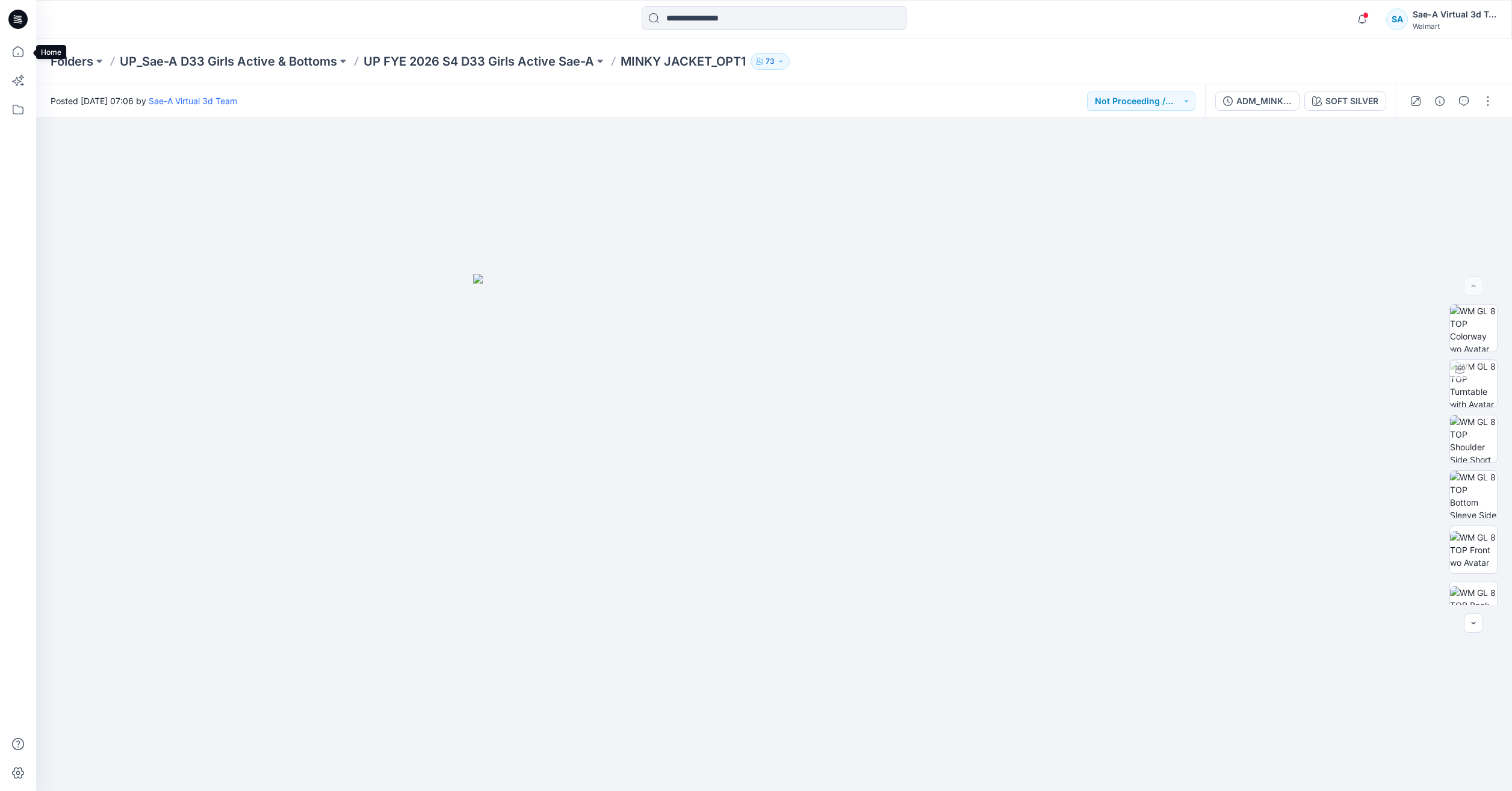
drag, startPoint x: 13, startPoint y: 50, endPoint x: 24, endPoint y: 1, distance: 50.2
click at [13, 50] on icon at bounding box center [18, 52] width 27 height 27
